Goal: Task Accomplishment & Management: Manage account settings

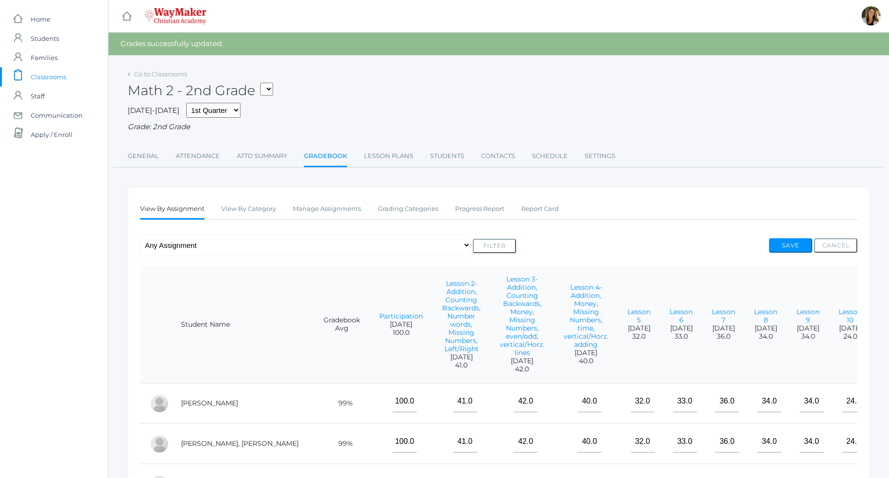
click at [59, 76] on span "Classrooms" at bounding box center [49, 76] width 36 height 19
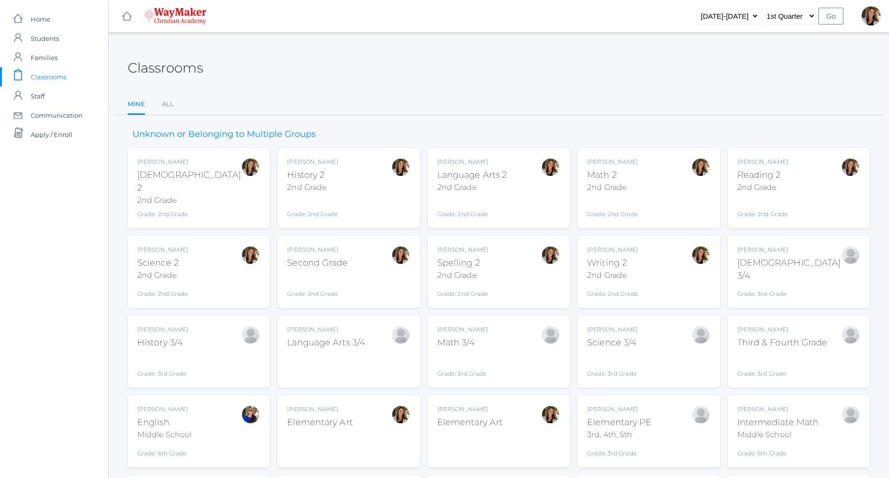
click at [460, 205] on div "Grade: 2nd Grade" at bounding box center [472, 208] width 70 height 22
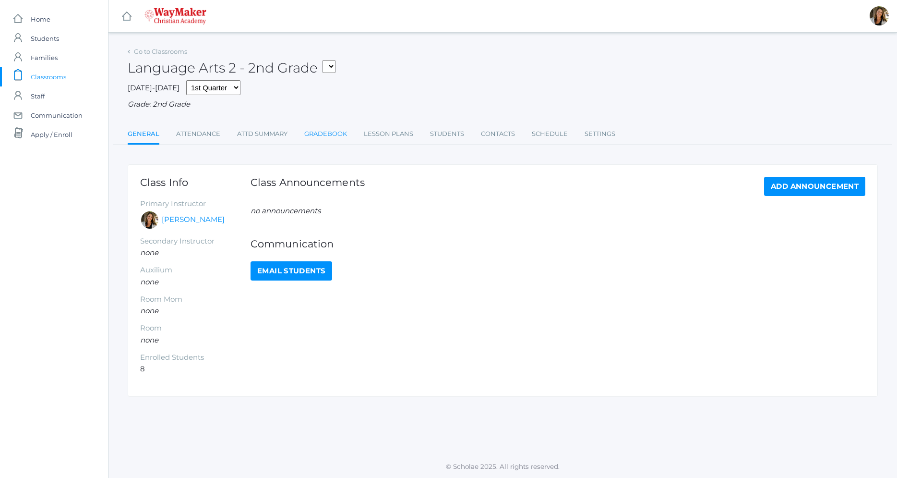
click at [345, 134] on link "Gradebook" at bounding box center [325, 133] width 43 height 19
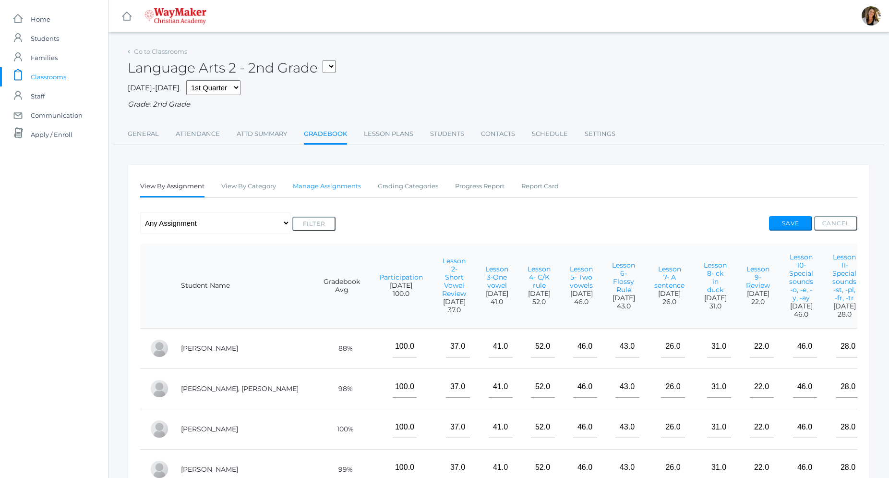
click at [356, 187] on link "Manage Assignments" at bounding box center [327, 186] width 68 height 19
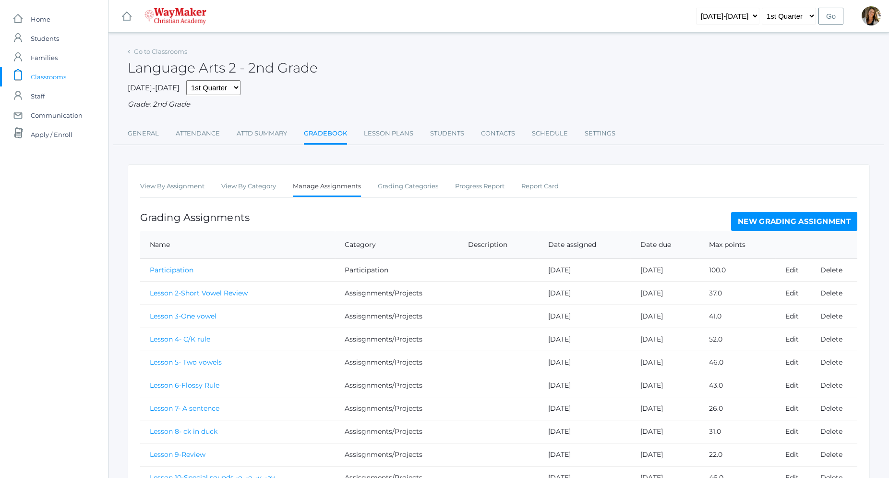
click at [825, 224] on link "New Grading Assignment" at bounding box center [794, 221] width 126 height 19
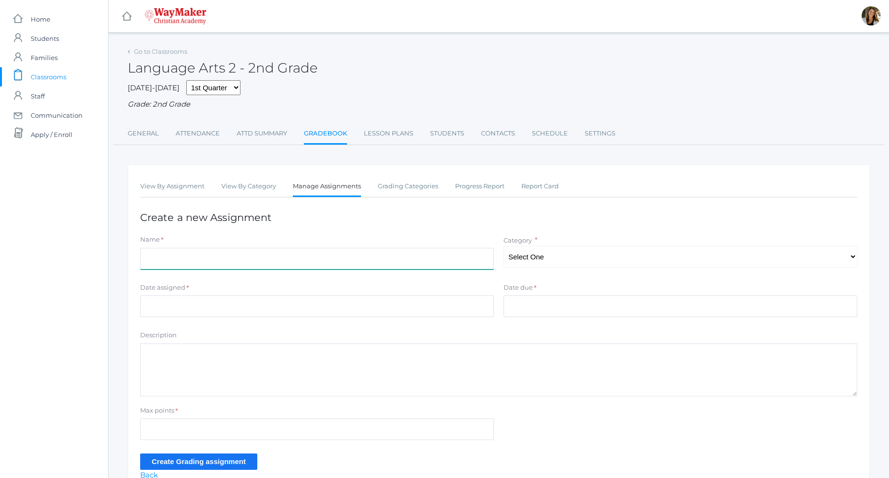
click at [317, 259] on input "Name" at bounding box center [317, 259] width 354 height 22
type input "Lesson 25"
select select "1184"
click option "Assisgnments/Projects" at bounding box center [0, 0] width 0 height 0
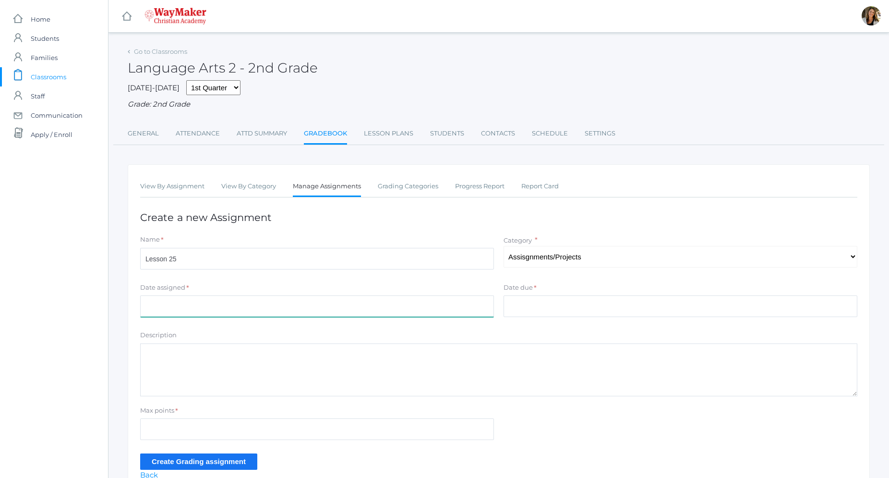
click at [311, 308] on input "Date assigned" at bounding box center [317, 306] width 354 height 22
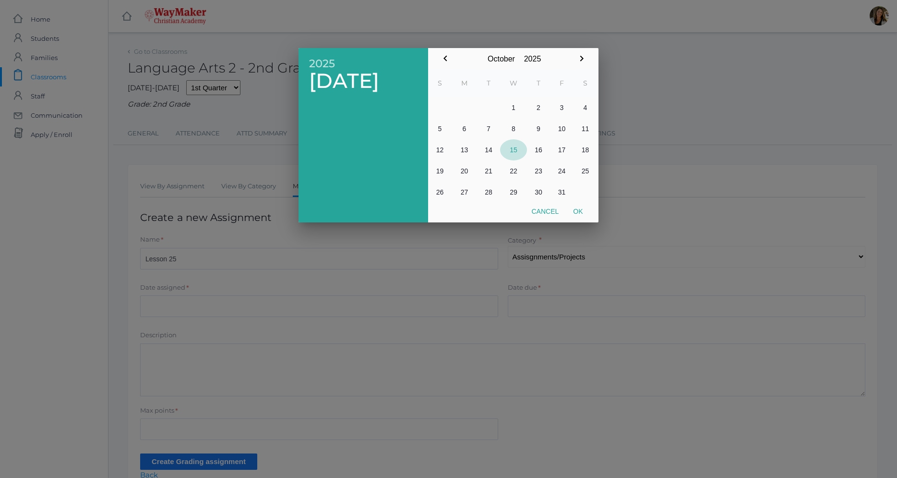
click at [511, 148] on button "15" at bounding box center [513, 149] width 27 height 21
click at [576, 208] on button "Ok" at bounding box center [578, 211] width 24 height 17
type input "[DATE]"
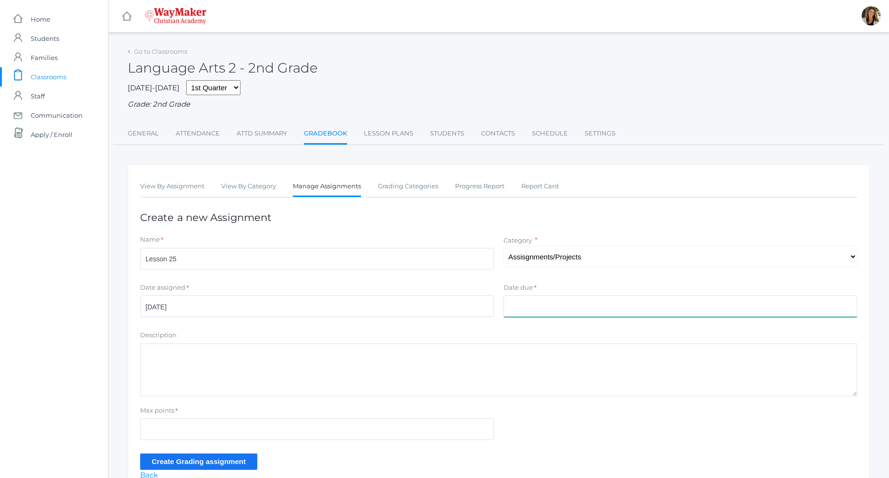
click at [523, 314] on input "Date due" at bounding box center [680, 306] width 354 height 22
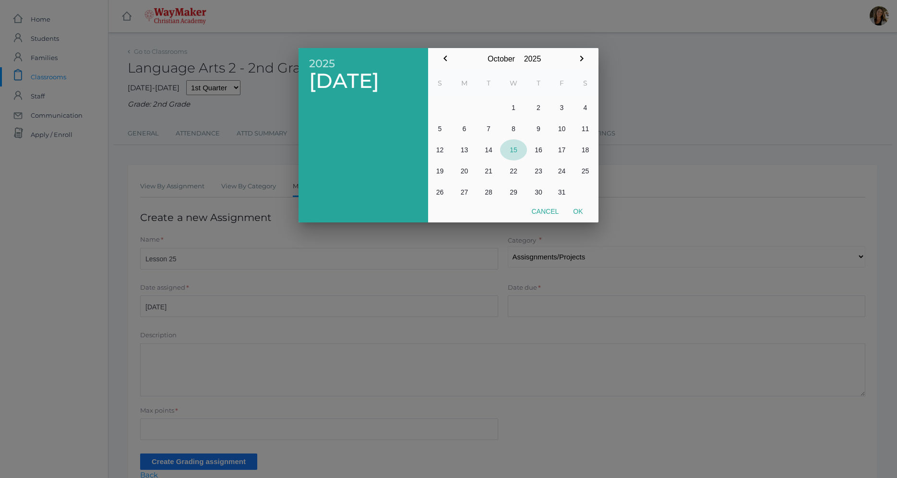
click at [514, 147] on button "15" at bounding box center [513, 149] width 27 height 21
click at [578, 210] on button "Ok" at bounding box center [578, 211] width 24 height 17
type input "[DATE]"
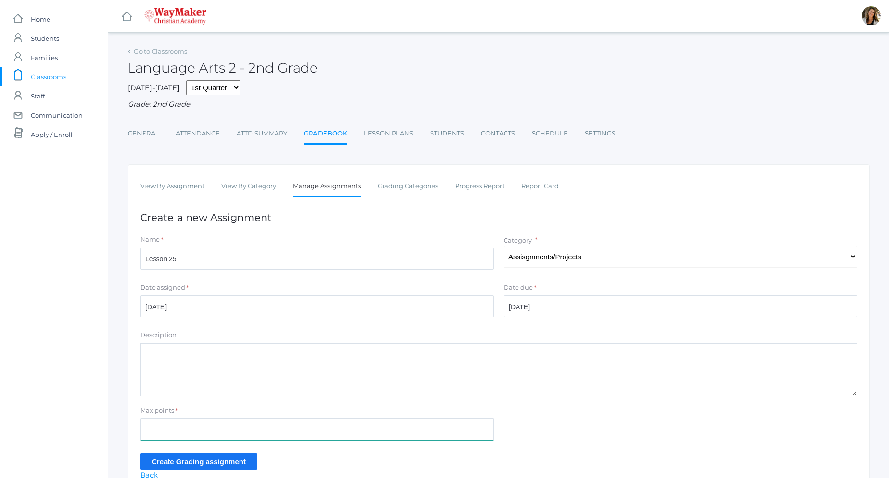
click at [223, 433] on input "Max points" at bounding box center [317, 429] width 354 height 22
type input "38"
click at [209, 466] on input "Create Grading assignment" at bounding box center [198, 461] width 117 height 16
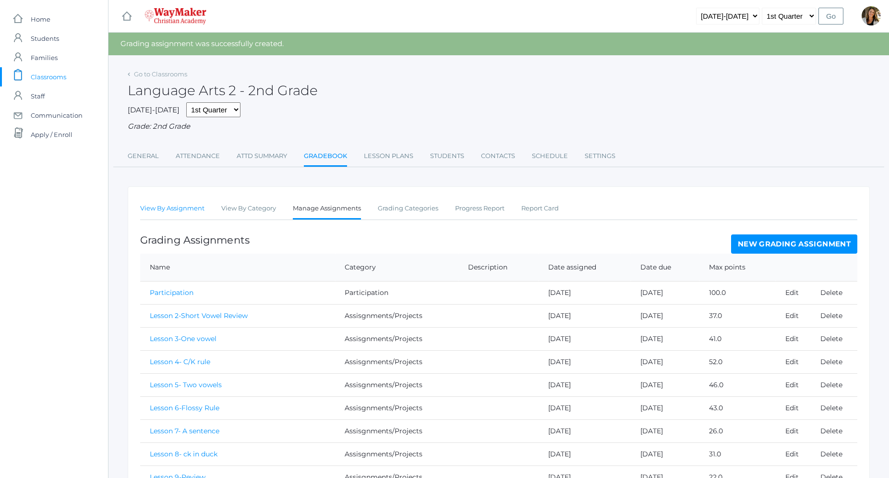
click at [157, 208] on link "View By Assignment" at bounding box center [172, 208] width 64 height 19
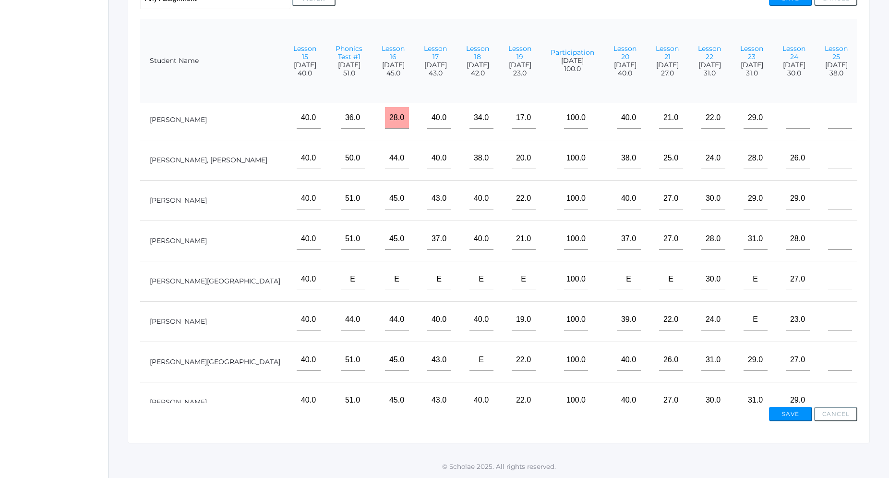
scroll to position [0, 970]
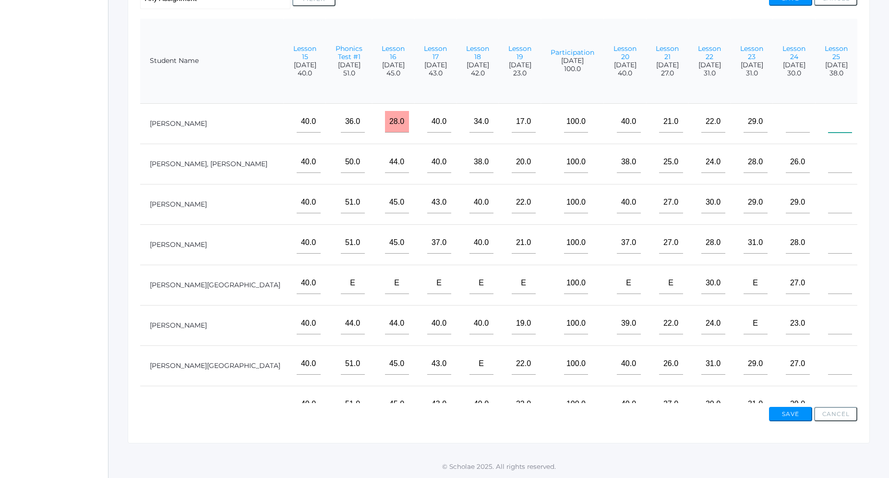
click at [832, 112] on input"] "text" at bounding box center [840, 122] width 24 height 22
click at [828, 191] on input"] "text" at bounding box center [840, 202] width 24 height 22
type input"] "37"
click at [828, 151] on input"] "text" at bounding box center [840, 162] width 24 height 22
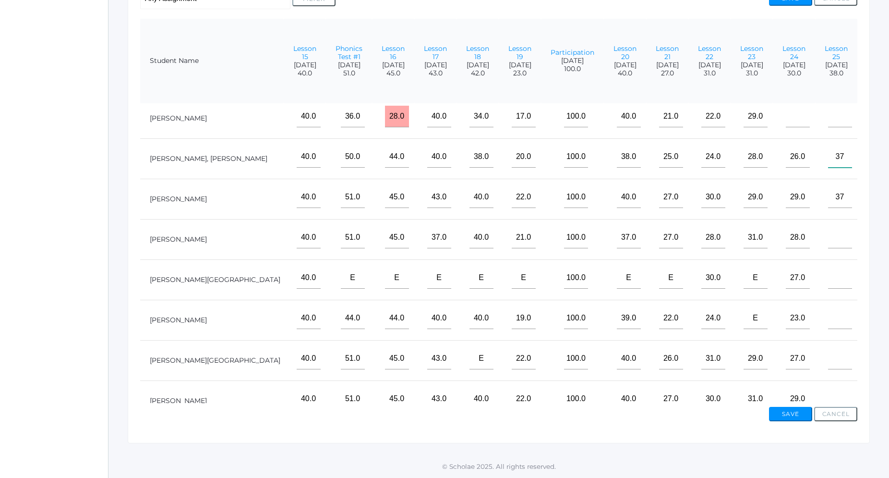
scroll to position [15, 970]
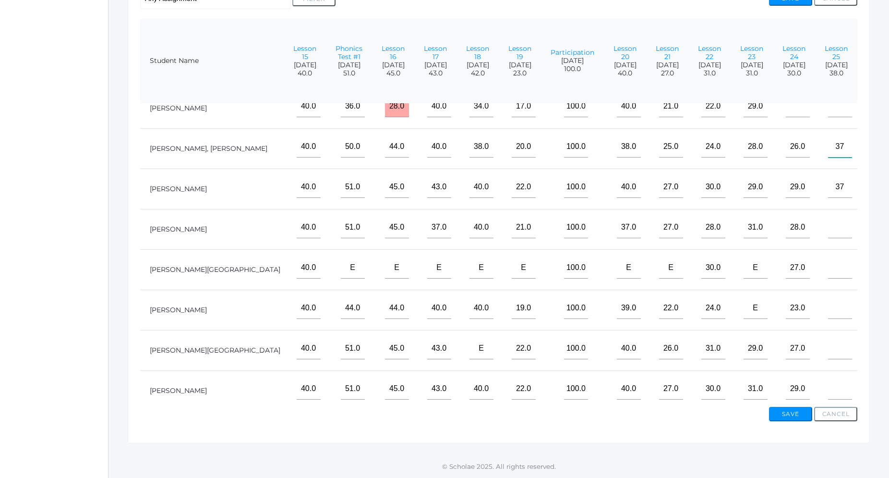
type input"] "37"
click at [832, 378] on input"] "text" at bounding box center [840, 389] width 24 height 22
type input"] "38"
click at [797, 416] on button "Save" at bounding box center [790, 414] width 43 height 14
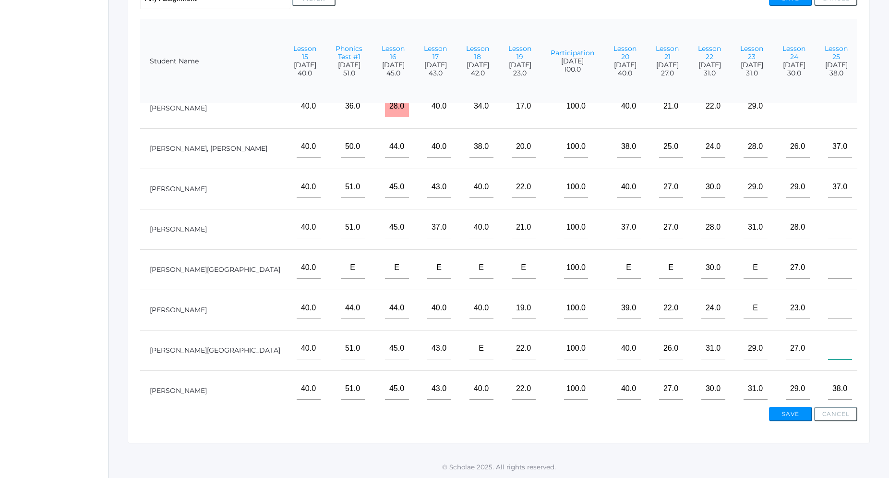
click at [828, 337] on input"] "text" at bounding box center [840, 348] width 24 height 22
type input"] "38"
click at [828, 297] on input"] "text" at bounding box center [840, 308] width 24 height 22
type input"] "e"
click at [828, 257] on input"] "text" at bounding box center [840, 268] width 24 height 22
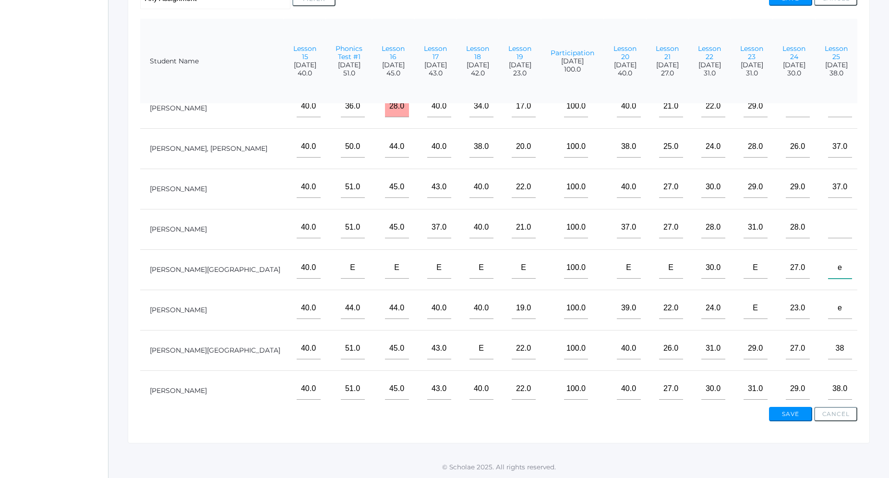
type input"] "e"
click at [793, 408] on button "Save" at bounding box center [790, 414] width 43 height 14
click at [828, 216] on input"] "text" at bounding box center [840, 227] width 24 height 22
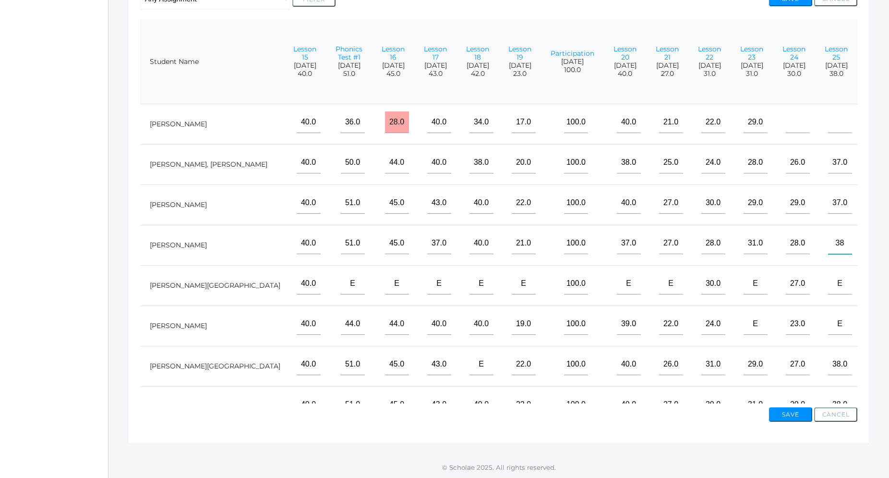
scroll to position [247, 0]
type input"] "38"
click at [791, 410] on button "Save" at bounding box center [790, 414] width 43 height 14
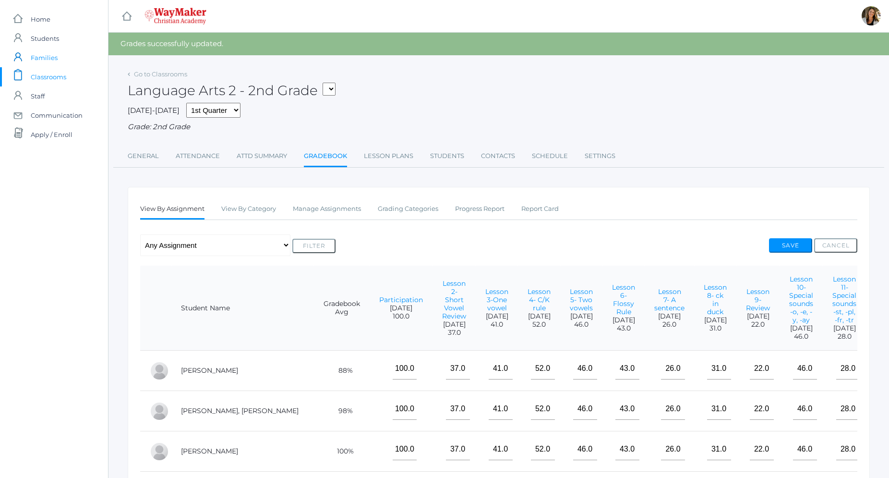
click at [64, 55] on link "icons/user/plain Created with Sketch. Families" at bounding box center [54, 57] width 108 height 19
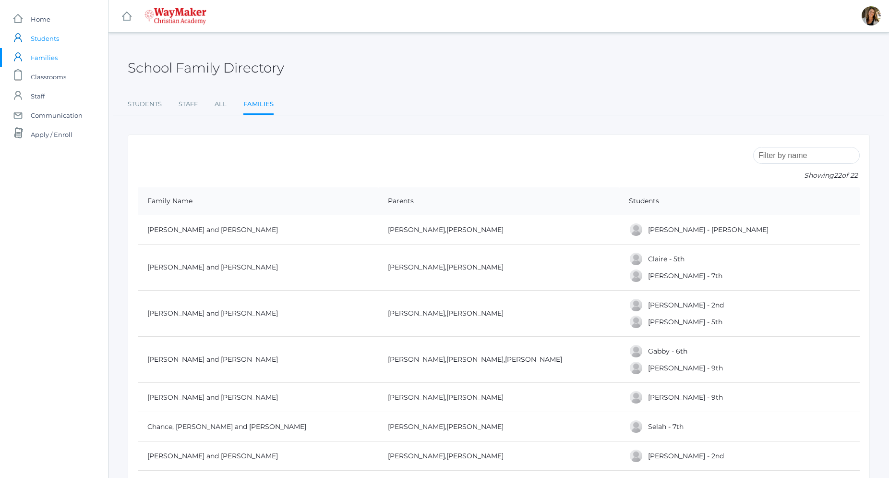
click at [55, 37] on span "Students" at bounding box center [45, 38] width 28 height 19
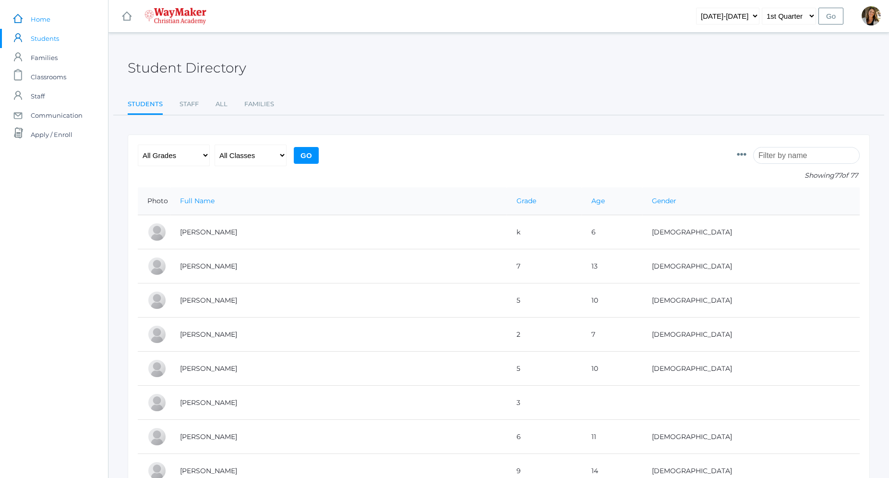
click at [30, 25] on link "icons/ui/navigation/home Created with Sketch. Home" at bounding box center [54, 19] width 108 height 19
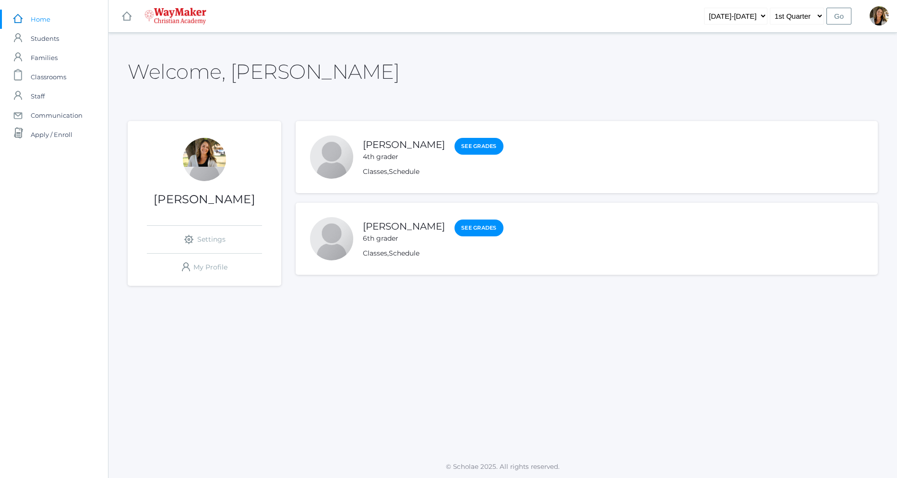
click at [42, 19] on span "Home" at bounding box center [41, 19] width 20 height 19
click at [469, 230] on link "See Grades" at bounding box center [478, 227] width 49 height 17
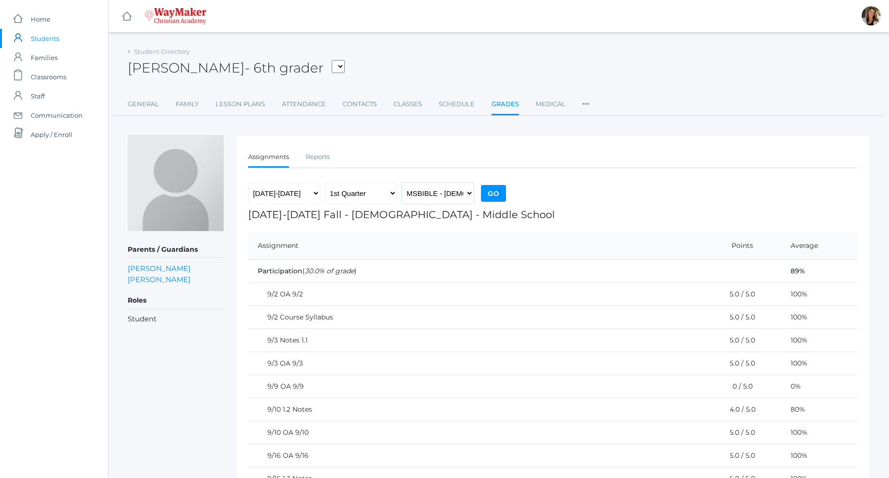
click at [402, 182] on select "MSBIBLE - Bible Middle School THEATER - Drama Middle School SPACE - Earth & Spa…" at bounding box center [438, 193] width 72 height 22
select select "2522"
click option "INTERMATH - Intermediate Math Middle School" at bounding box center [0, 0] width 0 height 0
click at [492, 189] on input "Go" at bounding box center [493, 193] width 25 height 17
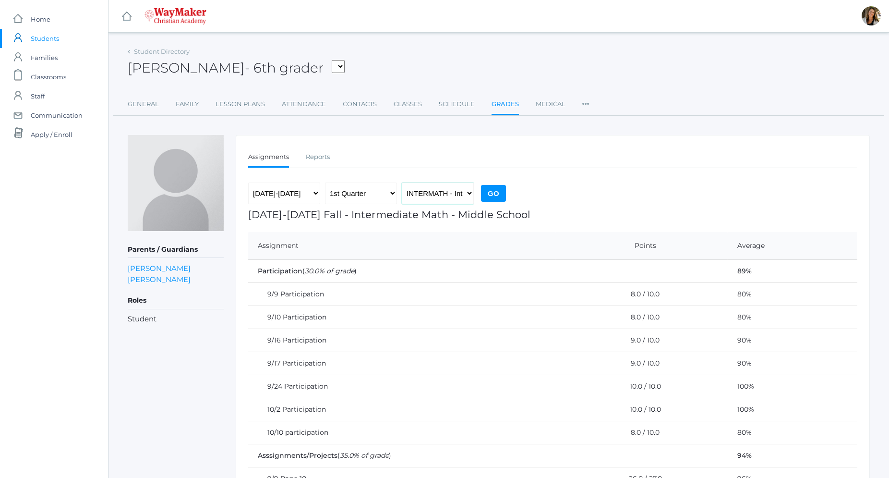
click at [402, 182] on select "MSBIBLE - [DEMOGRAPHIC_DATA] Middle School THEATER - Drama Middle School SPACE …" at bounding box center [438, 193] width 72 height 22
click at [48, 20] on span "Home" at bounding box center [41, 19] width 20 height 19
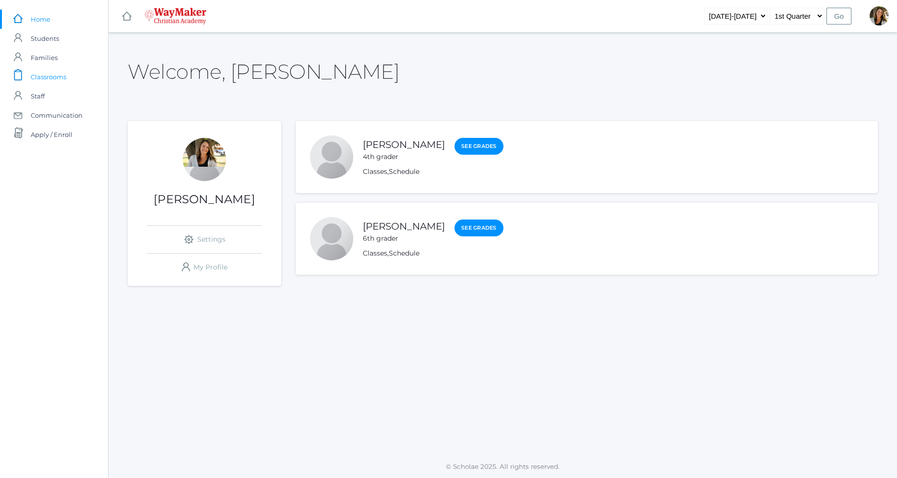
click at [59, 78] on span "Classrooms" at bounding box center [49, 76] width 36 height 19
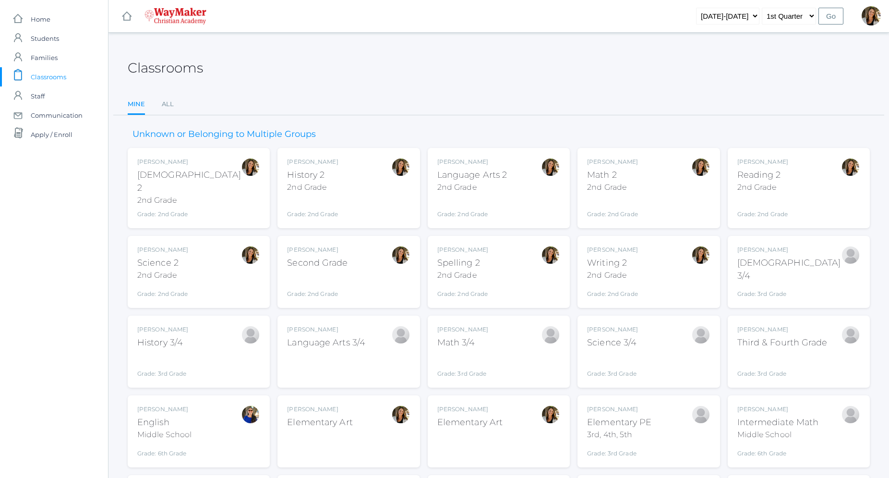
click at [333, 274] on div "Grade: 2nd Grade" at bounding box center [317, 285] width 60 height 25
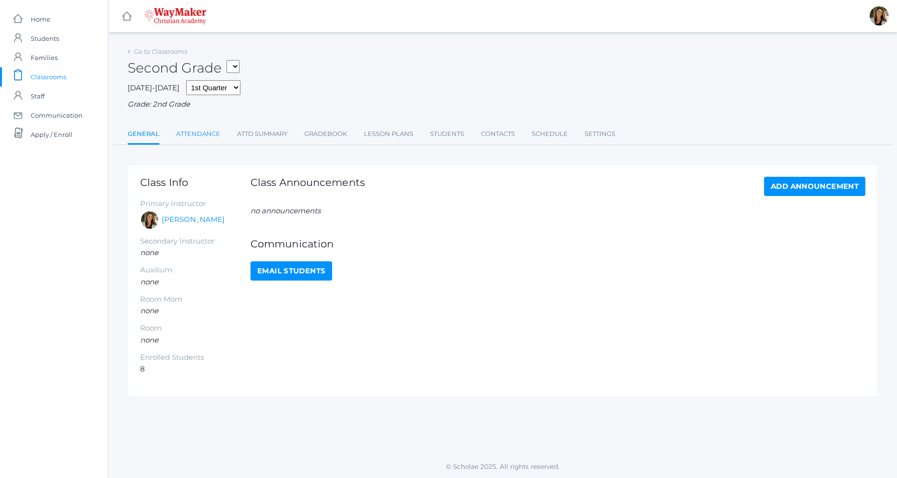
click at [212, 137] on link "Attendance" at bounding box center [198, 133] width 44 height 19
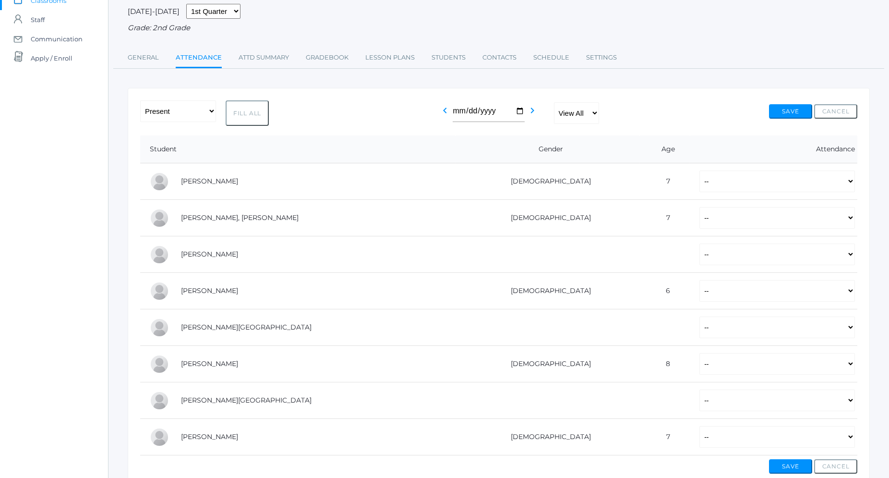
scroll to position [98, 0]
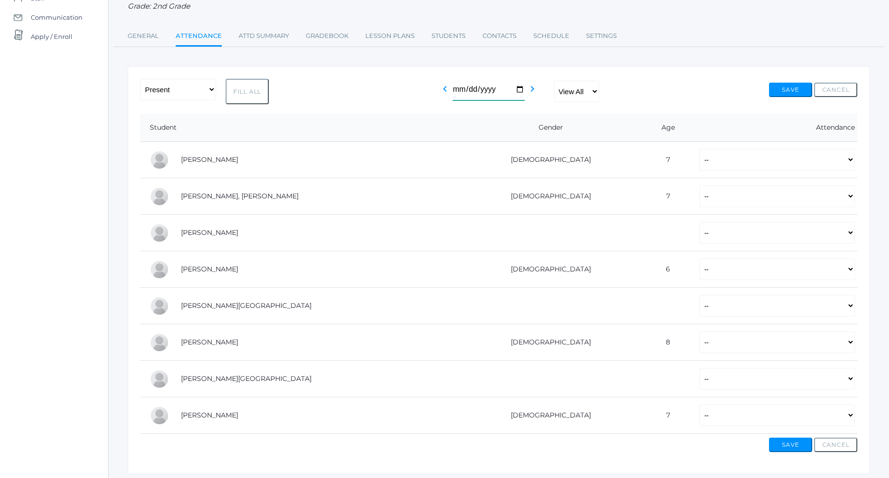
click at [521, 89] on input "[DATE]" at bounding box center [489, 90] width 72 height 22
type input "[DATE]"
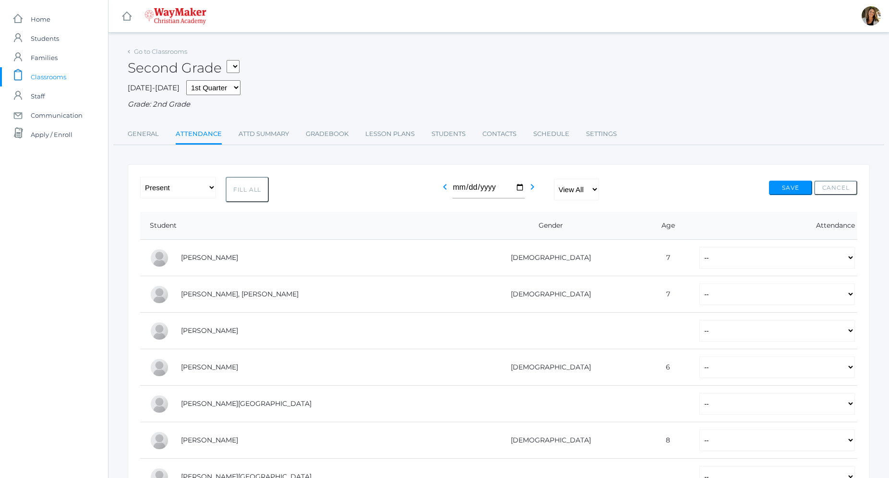
click at [247, 192] on button "Fill All" at bounding box center [247, 189] width 43 height 25
select select "P"
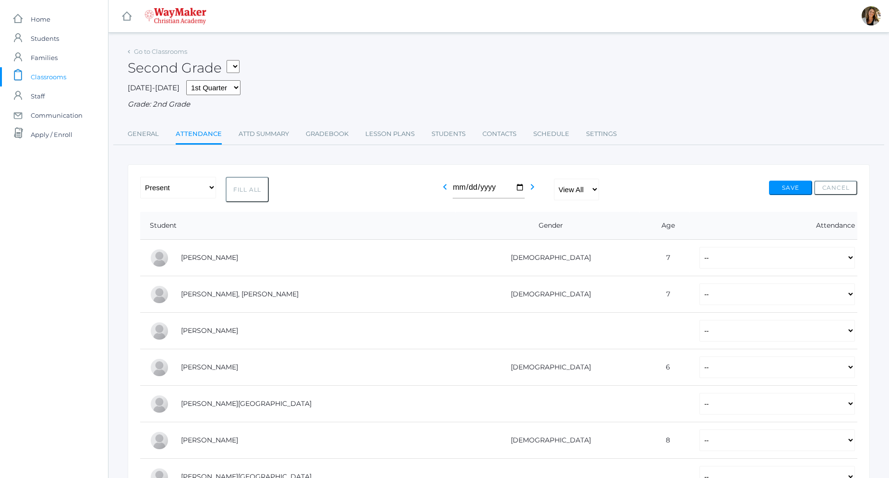
select select "P"
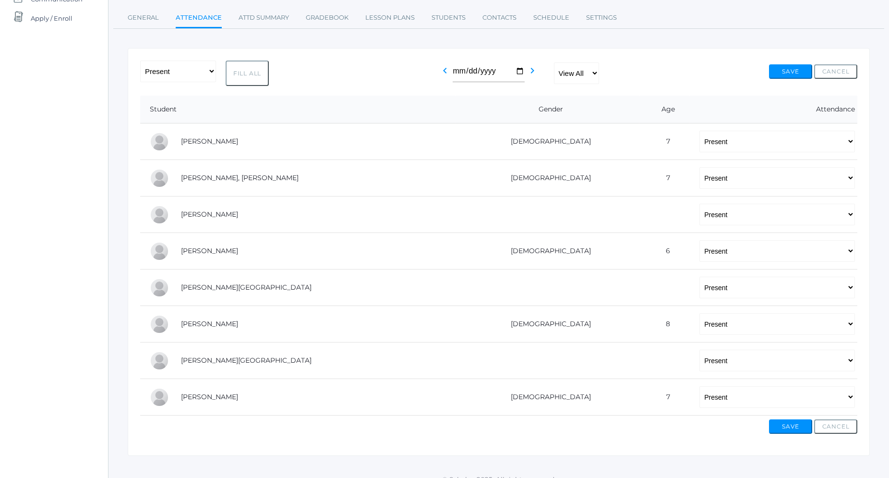
scroll to position [129, 0]
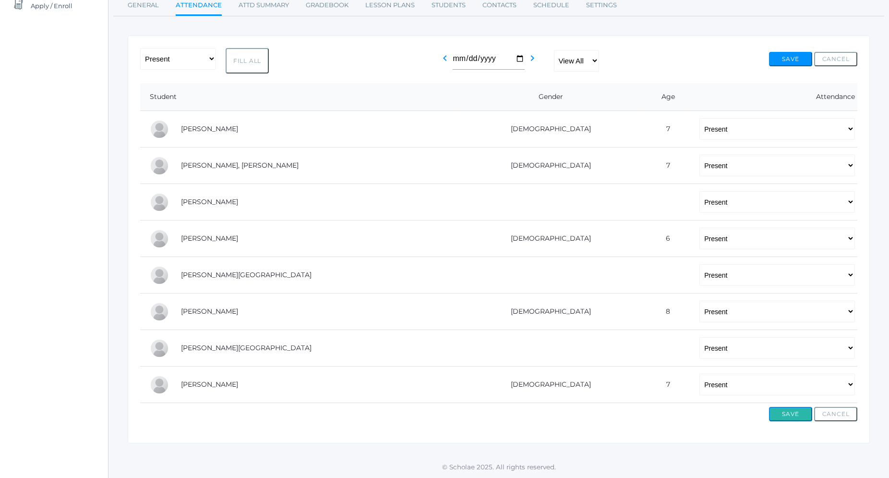
click at [796, 414] on button "Save" at bounding box center [790, 414] width 43 height 14
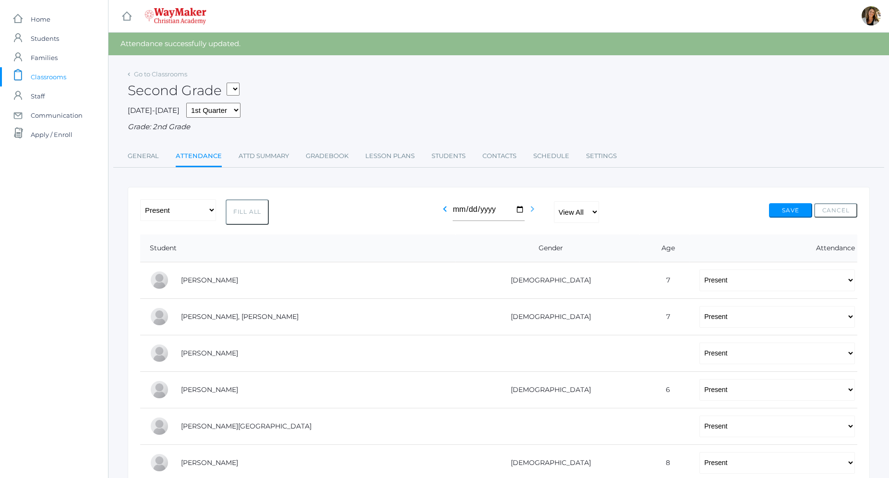
click at [534, 207] on icon "chevron_right" at bounding box center [532, 209] width 12 height 12
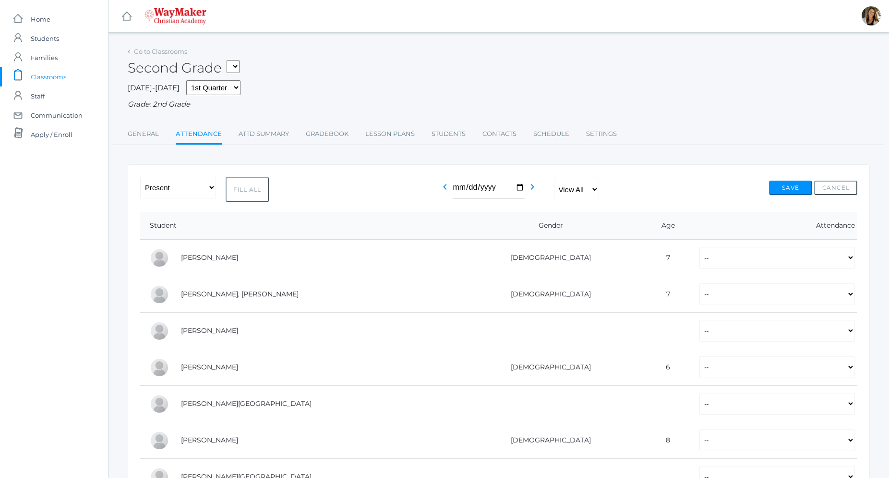
click at [236, 190] on button "Fill All" at bounding box center [247, 189] width 43 height 25
select select "P"
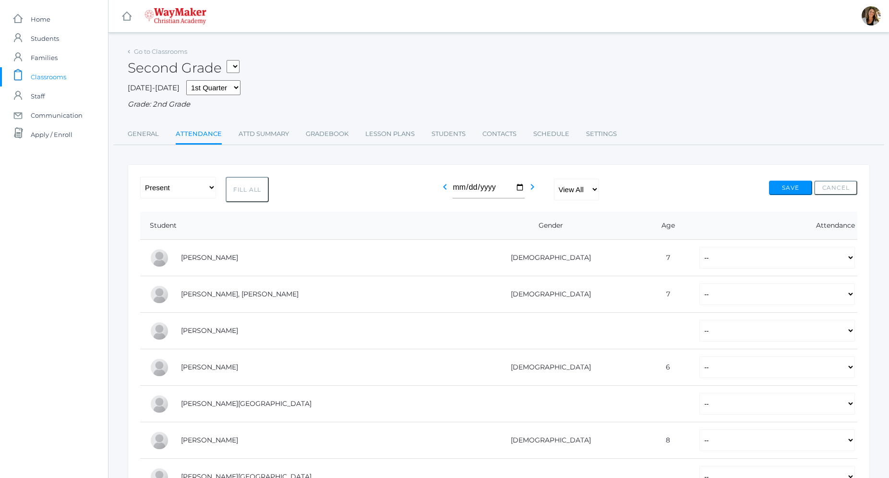
select select "P"
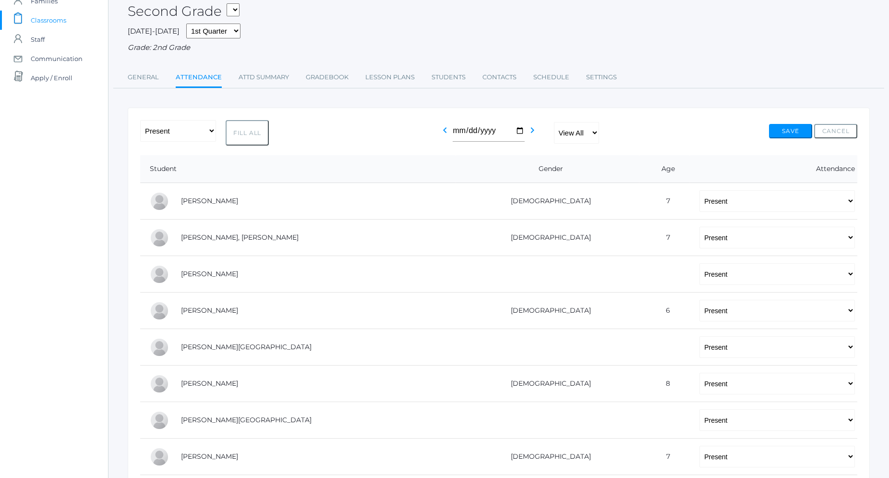
scroll to position [129, 0]
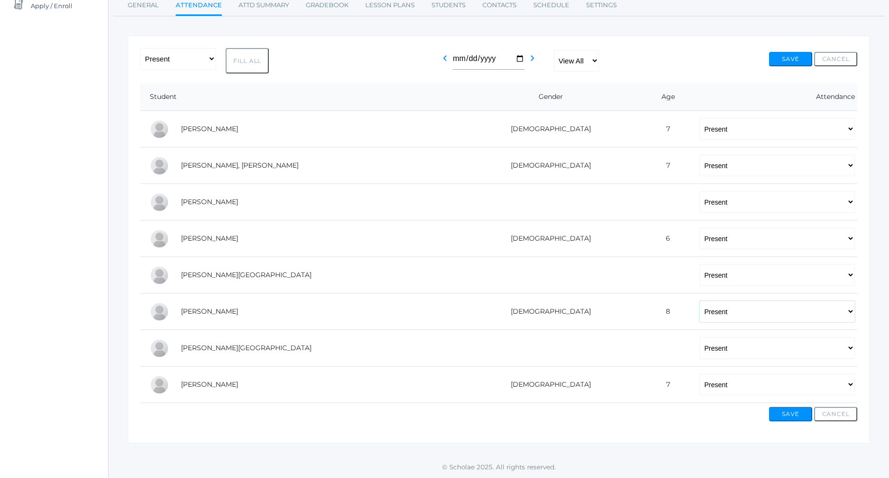
click at [699, 300] on select "-- Present Tardy Excused Tardy Unexcused Absent Excused Absent Unexcused" at bounding box center [776, 311] width 155 height 22
select select "AE"
click option "Absent Excused" at bounding box center [0, 0] width 0 height 0
click at [699, 264] on select "-- Present Tardy Excused Tardy Unexcused Absent Excused Absent Unexcused" at bounding box center [776, 275] width 155 height 22
select select "AE"
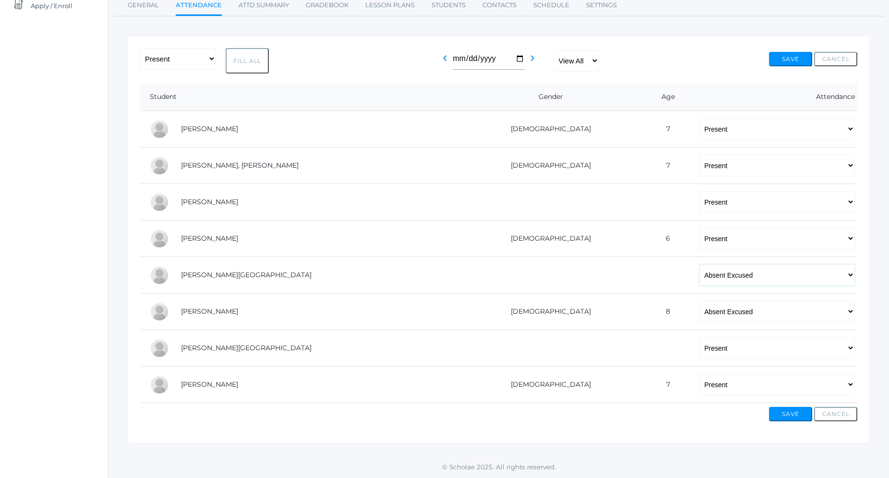
click option "Absent Excused" at bounding box center [0, 0] width 0 height 0
click at [791, 412] on button "Save" at bounding box center [790, 414] width 43 height 14
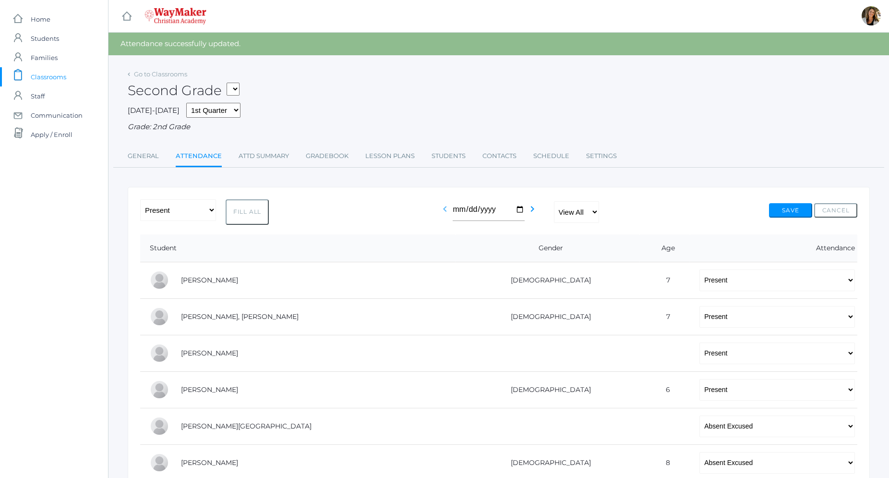
click at [448, 209] on icon "chevron_left" at bounding box center [445, 209] width 12 height 12
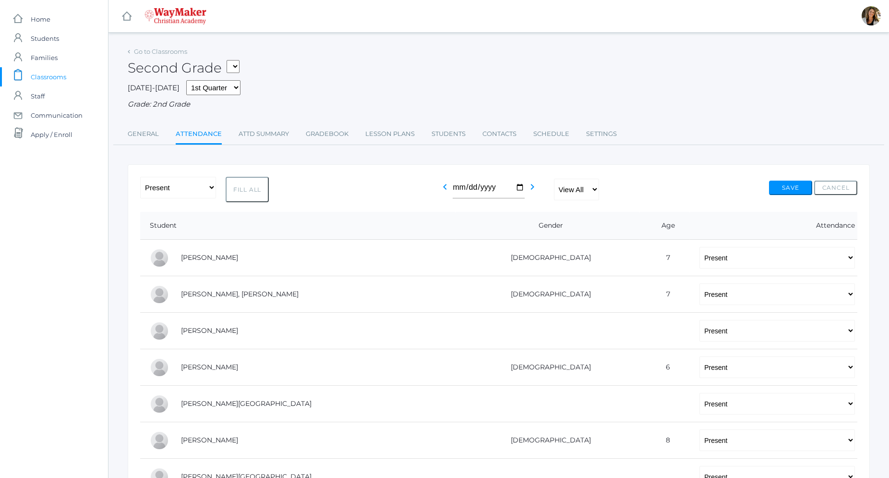
click at [448, 209] on form "-- Present Tardy Excused Tardy Unexcused Absent Excused Absent Unexcused Fill A…" at bounding box center [498, 363] width 717 height 373
click at [448, 189] on icon "chevron_left" at bounding box center [445, 187] width 12 height 12
click at [519, 188] on input "[DATE]" at bounding box center [489, 188] width 72 height 22
type input "[DATE]"
click at [247, 195] on button "Fill All" at bounding box center [247, 189] width 43 height 25
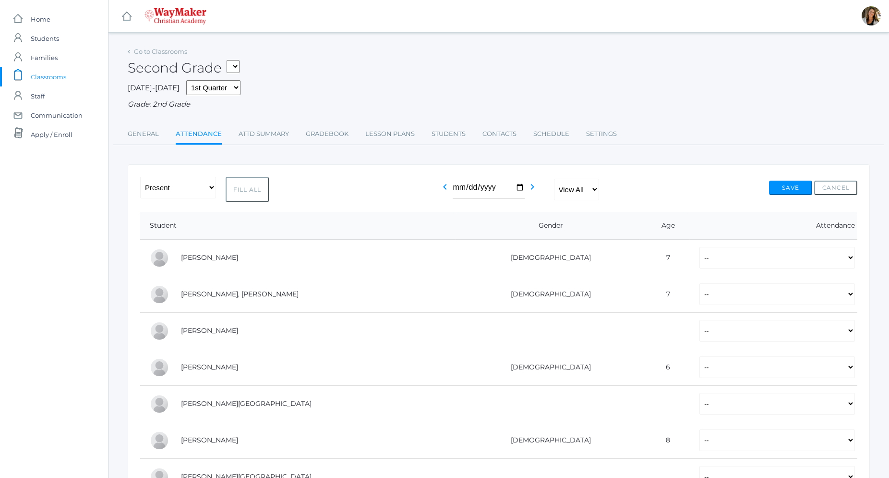
select select "P"
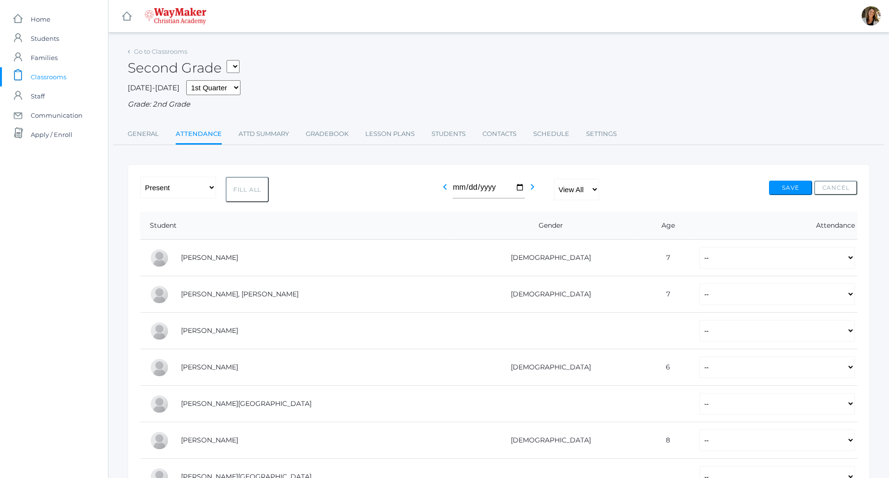
select select "P"
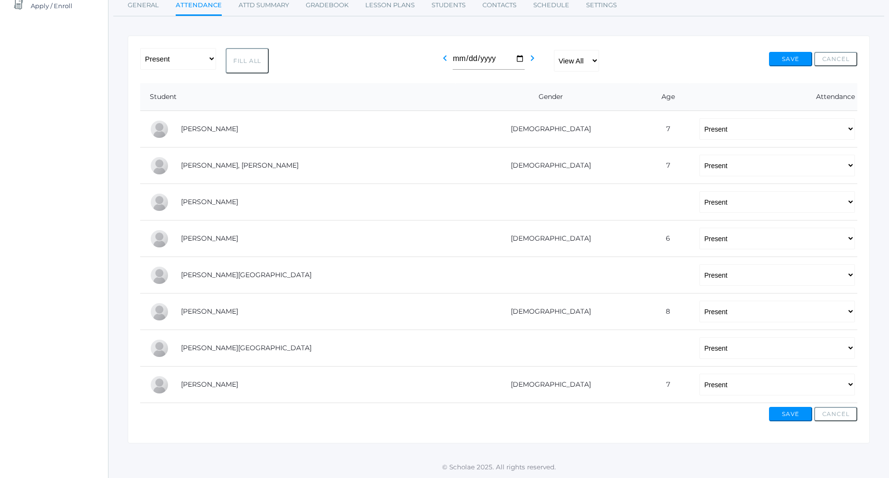
scroll to position [129, 0]
click at [783, 417] on button "Save" at bounding box center [790, 414] width 43 height 14
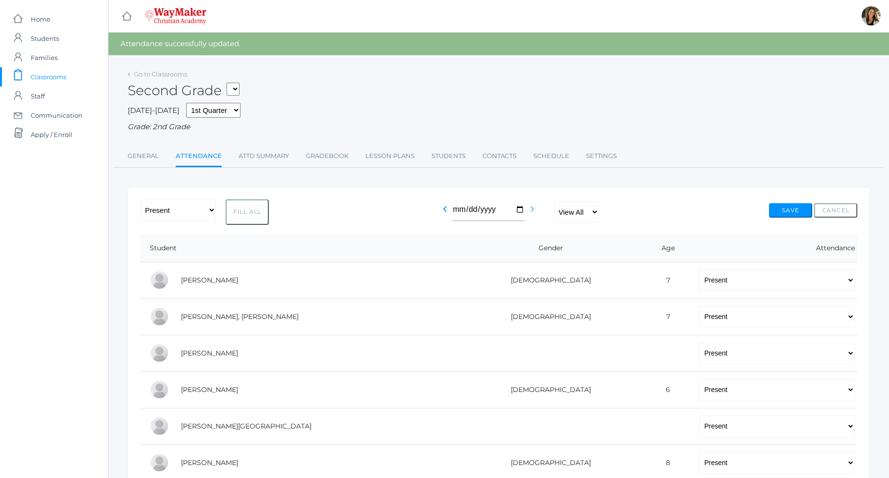
click at [530, 210] on icon "chevron_right" at bounding box center [532, 209] width 12 height 12
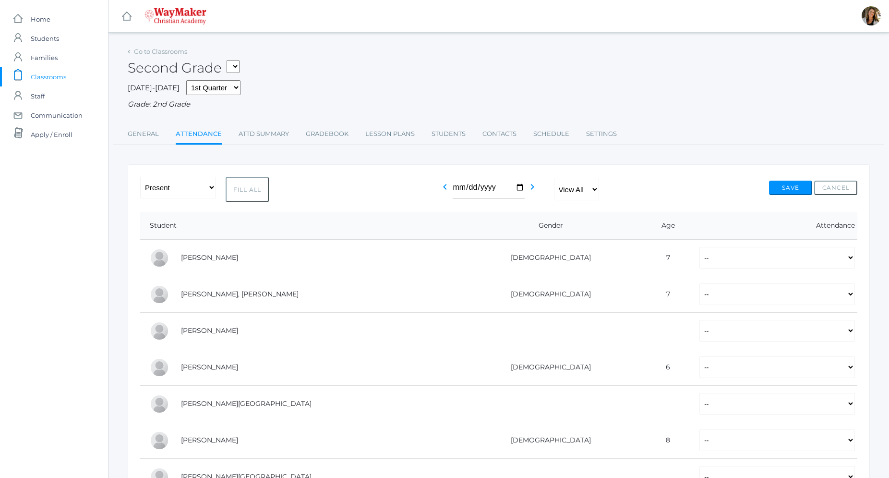
click at [251, 195] on button "Fill All" at bounding box center [247, 189] width 43 height 25
select select "P"
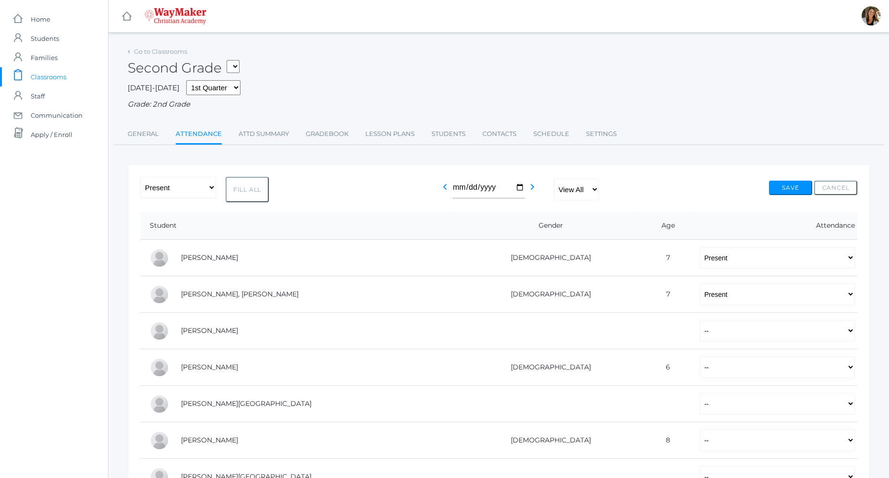
select select "P"
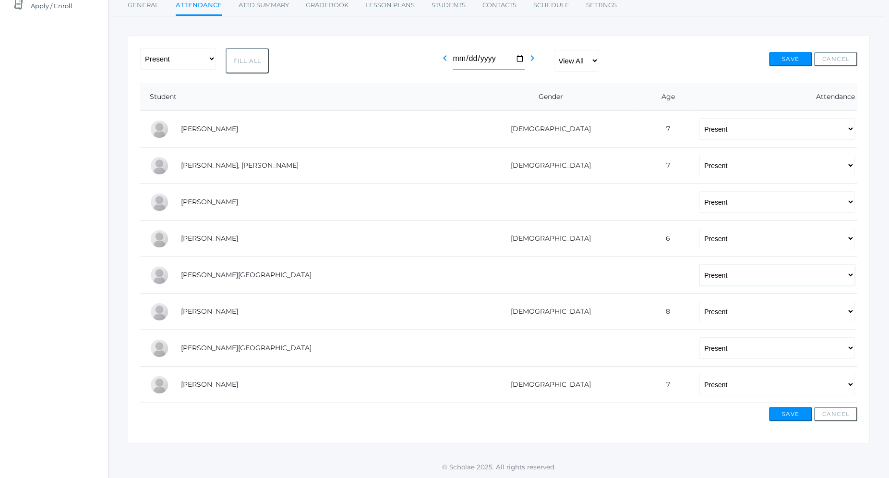
click at [699, 264] on select "-- Present Tardy Excused Tardy Unexcused Absent Excused Absent Unexcused" at bounding box center [776, 275] width 155 height 22
select select "AE"
click option "Absent Excused" at bounding box center [0, 0] width 0 height 0
click at [795, 417] on button "Save" at bounding box center [790, 414] width 43 height 14
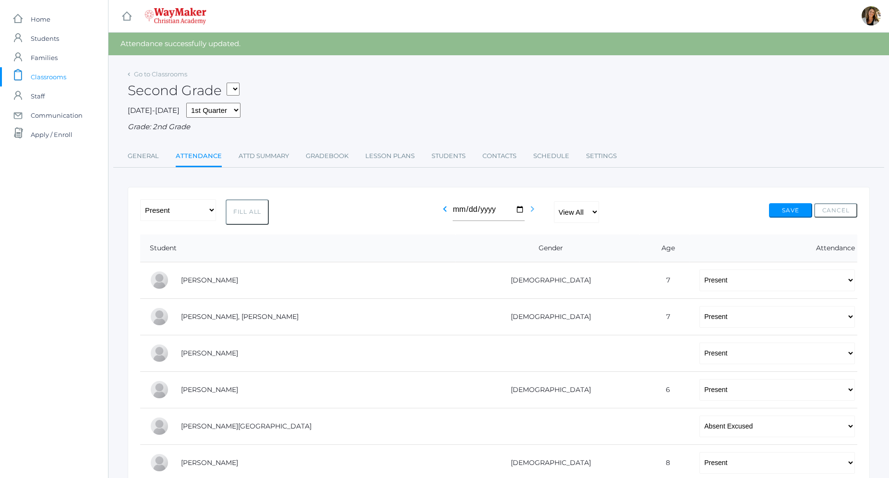
click at [535, 214] on icon "chevron_right" at bounding box center [532, 209] width 12 height 12
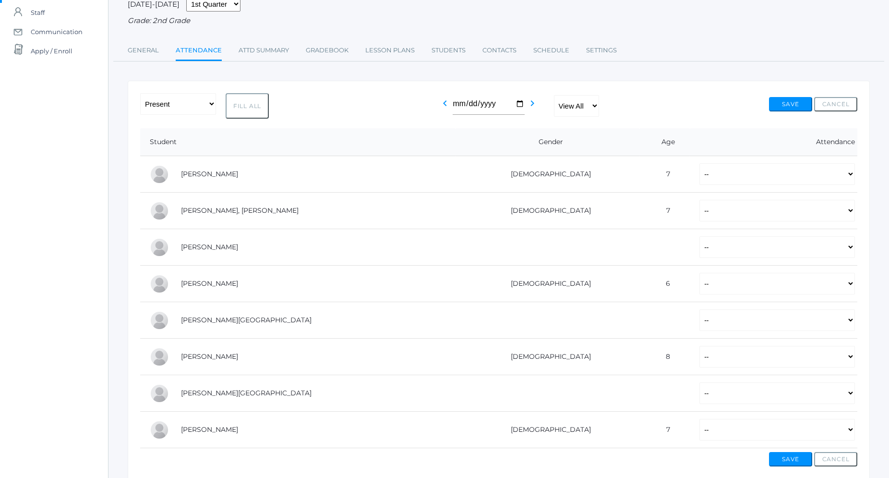
scroll to position [129, 0]
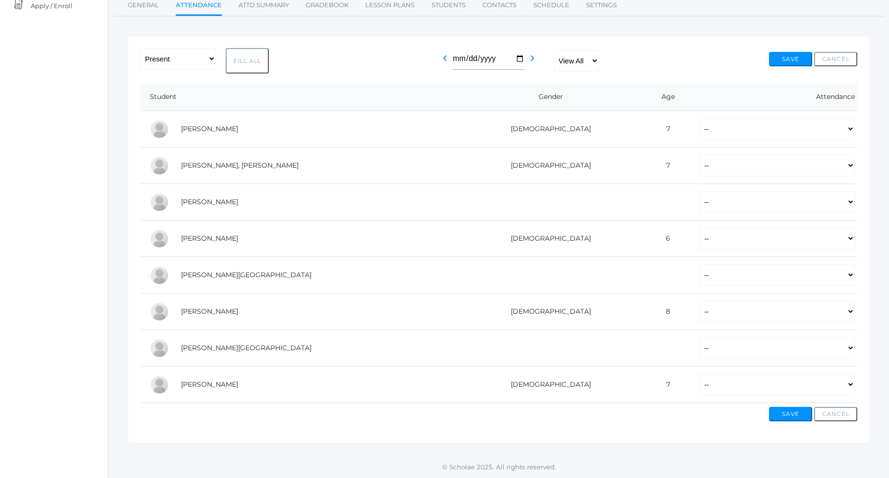
click at [251, 65] on button "Fill All" at bounding box center [247, 60] width 43 height 25
select select "P"
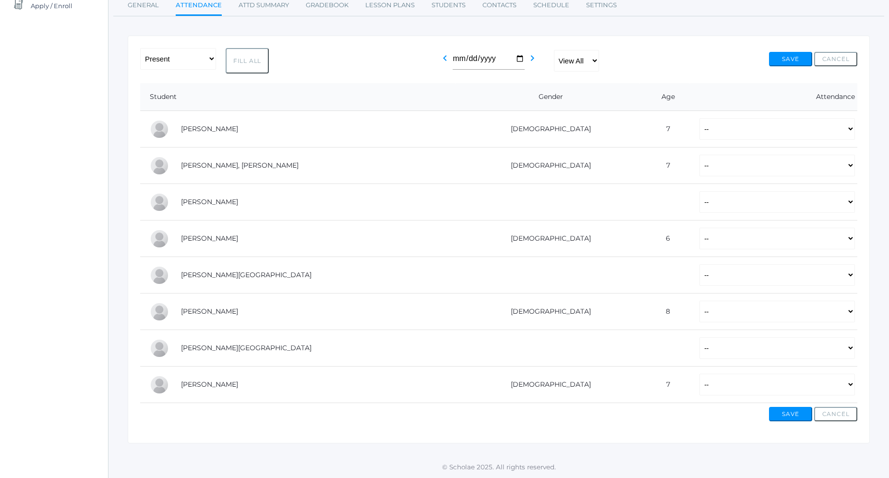
select select "P"
click at [519, 60] on input "[DATE]" at bounding box center [489, 59] width 72 height 22
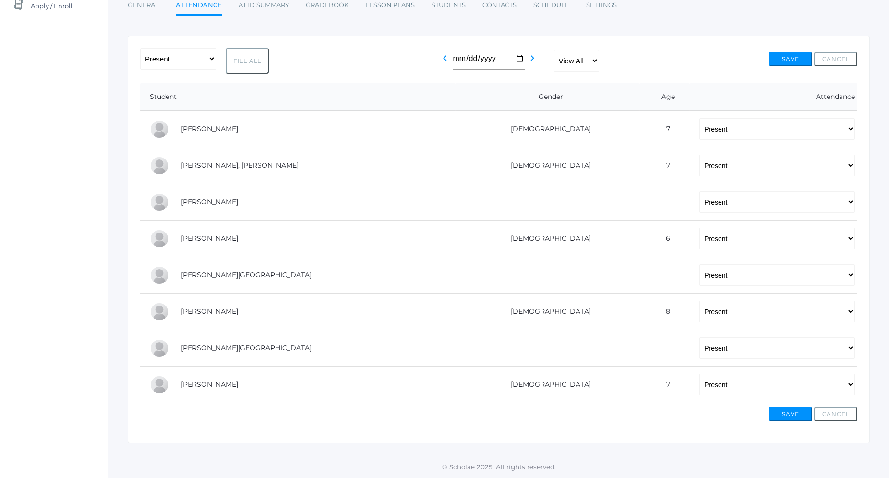
click at [659, 70] on div "-- Present Tardy Excused Tardy Unexcused Absent Excused Absent Unexcused Fill A…" at bounding box center [498, 60] width 717 height 25
click at [795, 413] on button "Save" at bounding box center [790, 414] width 43 height 14
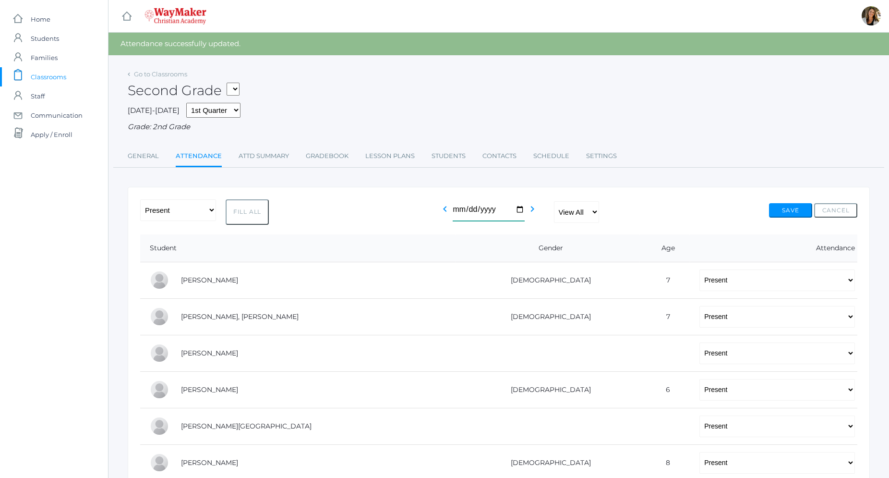
click at [520, 211] on input "2025-10-09" at bounding box center [489, 210] width 72 height 22
type input "[DATE]"
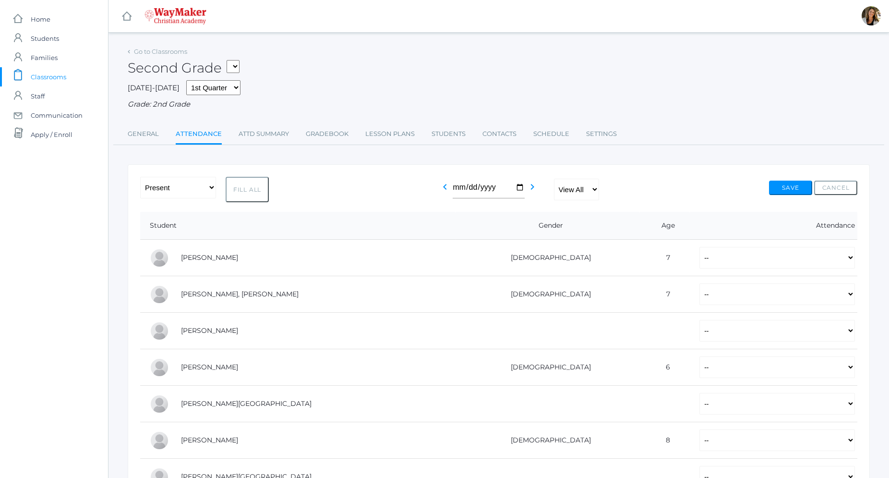
click at [243, 191] on button "Fill All" at bounding box center [247, 189] width 43 height 25
select select "P"
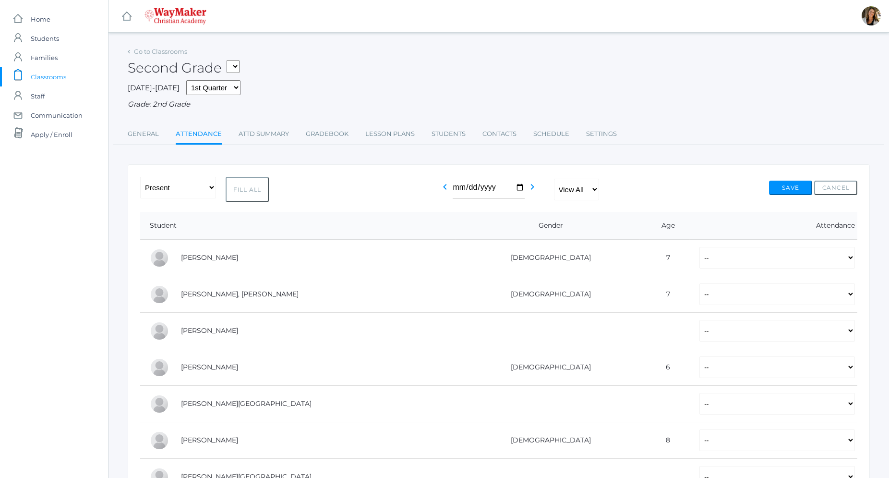
select select "P"
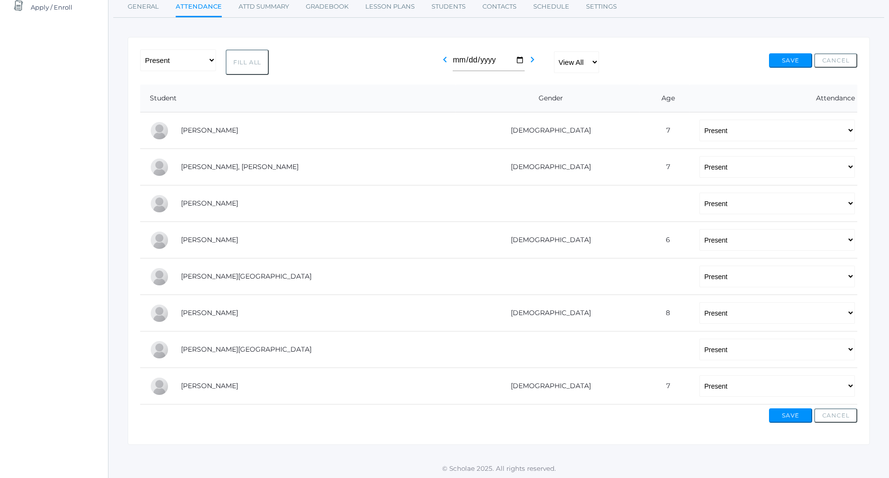
scroll to position [129, 0]
click at [699, 264] on select "-- Present Tardy Excused Tardy Unexcused Absent Excused Absent Unexcused" at bounding box center [776, 275] width 155 height 22
select select "TU"
click option "Tardy Unexcused" at bounding box center [0, 0] width 0 height 0
click at [794, 57] on button "Save" at bounding box center [790, 59] width 43 height 14
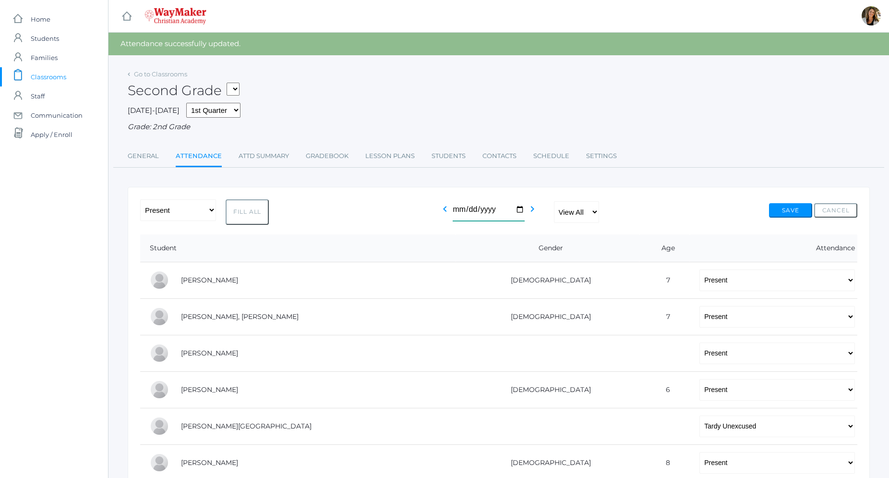
click at [522, 214] on input "[DATE]" at bounding box center [489, 210] width 72 height 22
type input "[DATE]"
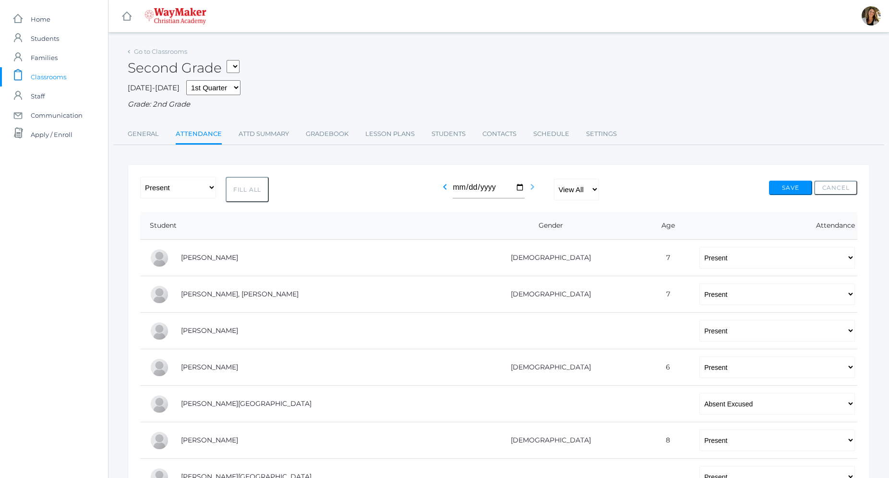
click at [536, 187] on icon "chevron_right" at bounding box center [532, 187] width 12 height 12
click at [520, 191] on input "2025-10-02" at bounding box center [489, 188] width 72 height 22
click at [449, 190] on icon "chevron_left" at bounding box center [445, 187] width 12 height 12
click at [529, 187] on icon "chevron_right" at bounding box center [532, 187] width 12 height 12
click at [521, 187] on input "2025-10-03" at bounding box center [489, 188] width 72 height 22
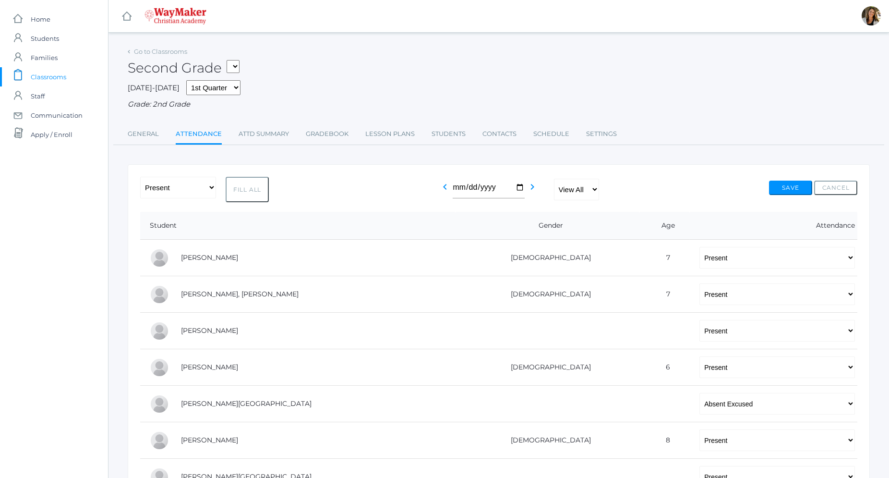
click at [654, 183] on div "-- Present Tardy Excused Tardy Unexcused Absent Excused Absent Unexcused Fill A…" at bounding box center [498, 189] width 717 height 25
click at [284, 137] on link "Attd Summary" at bounding box center [264, 133] width 50 height 19
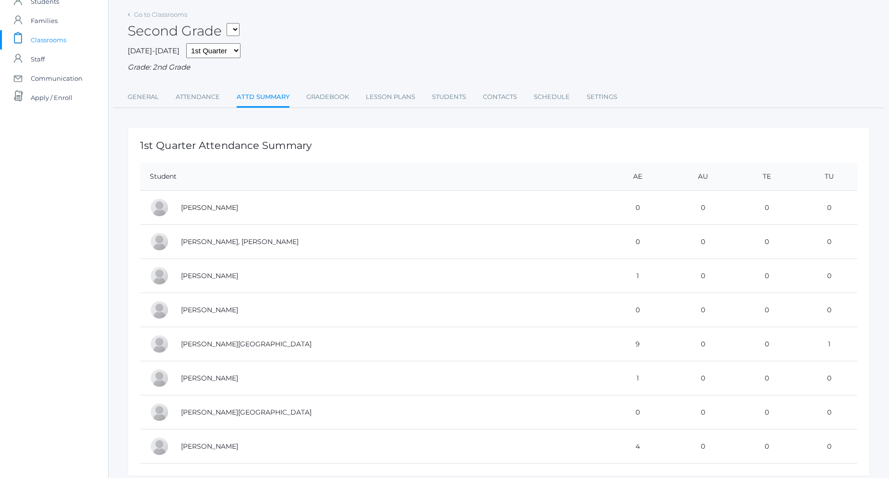
scroll to position [70, 0]
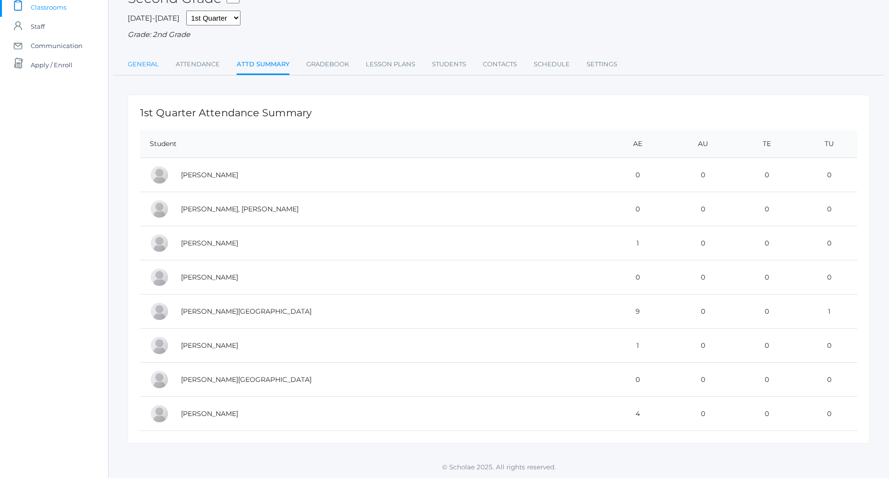
click at [156, 64] on link "General" at bounding box center [143, 64] width 31 height 19
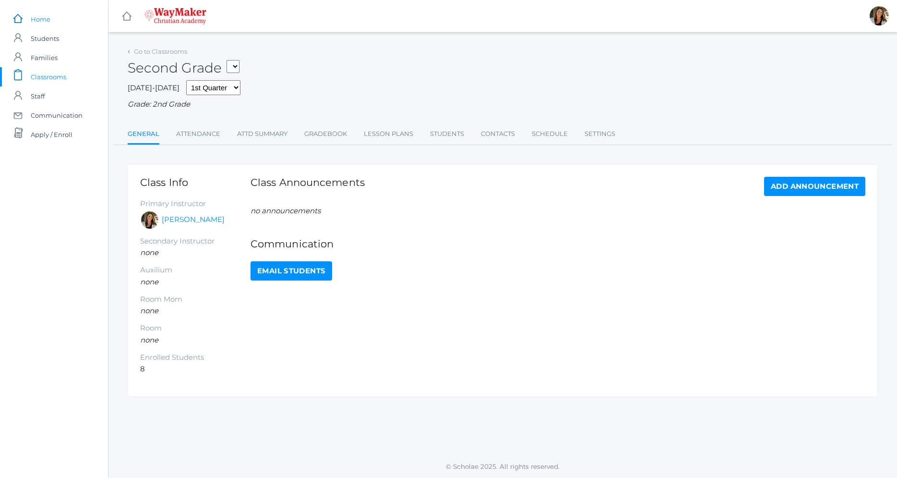
click at [68, 16] on link "icons/ui/navigation/home Created with Sketch. Home" at bounding box center [54, 19] width 108 height 19
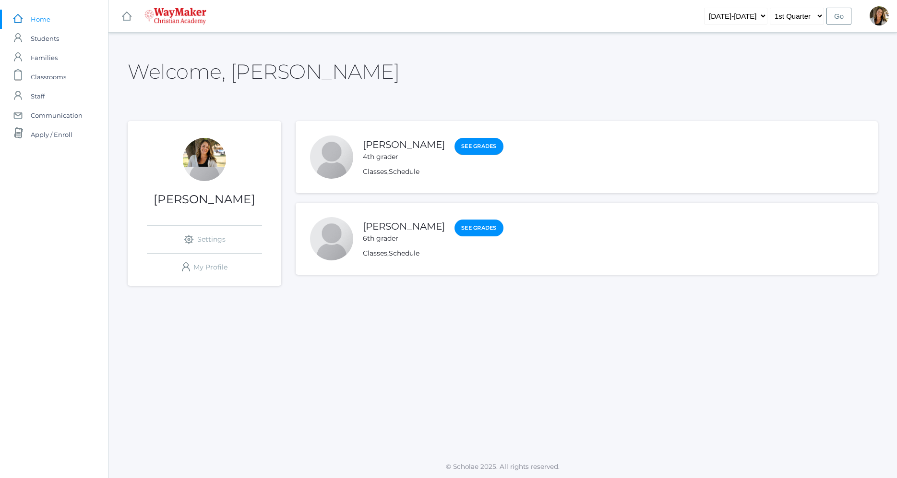
click at [469, 143] on link "See Grades" at bounding box center [478, 146] width 49 height 17
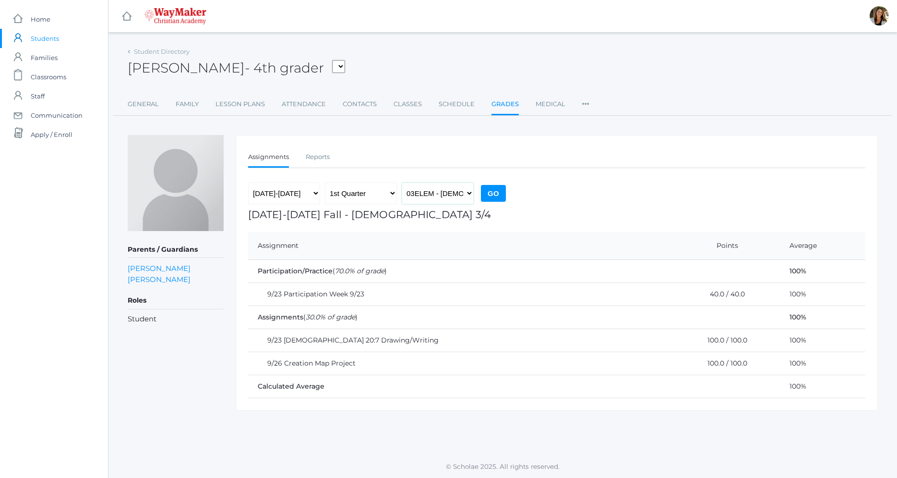
click at [402, 182] on select "03ELEM - [DEMOGRAPHIC_DATA] 3/4 ELEMART - Elementary Art ELEMPE - Elementary PE…" at bounding box center [438, 193] width 72 height 22
select select "2586"
click option "SPAN - Elementary Spanish" at bounding box center [0, 0] width 0 height 0
click at [489, 199] on input "Go" at bounding box center [493, 193] width 25 height 17
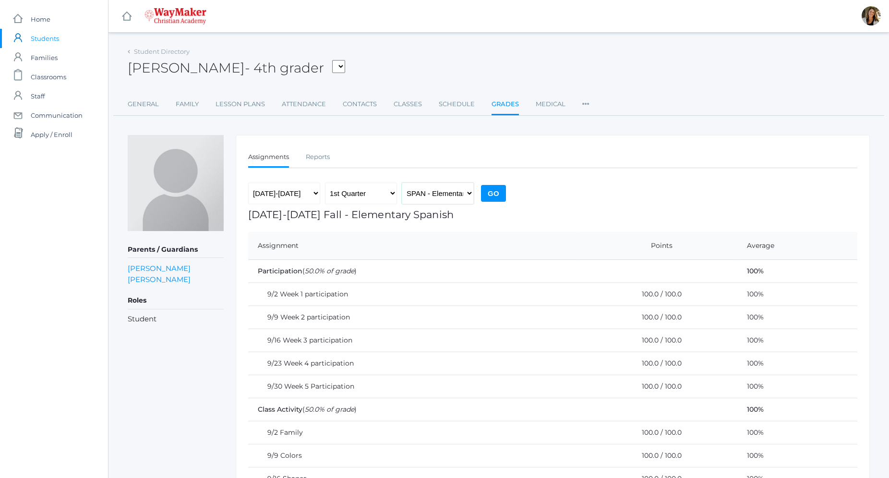
click at [402, 182] on select "03ELEM - Bible 3/4 ELEMART - Elementary Art ELEMPE - Elementary PE 3rd, 4th, 5t…" at bounding box center [438, 193] width 72 height 22
select select "2575"
click option "03ELEM - History 3/4" at bounding box center [0, 0] width 0 height 0
click at [494, 194] on input "Go" at bounding box center [493, 193] width 25 height 17
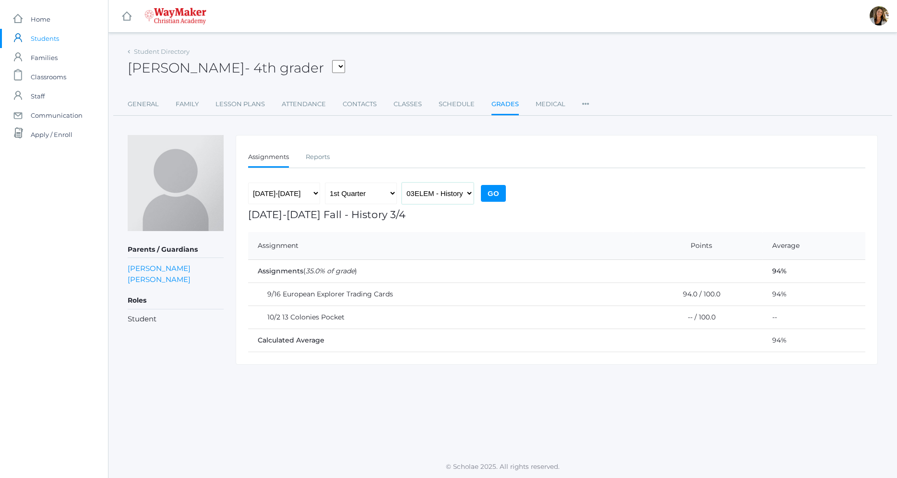
click at [402, 182] on select "03ELEM - Bible 3/4 ELEMART - Elementary Art ELEMPE - Elementary PE 3rd, 4th, 5t…" at bounding box center [438, 193] width 72 height 22
select select "2612"
click option "03ELEM - Language Arts 3/4" at bounding box center [0, 0] width 0 height 0
click at [484, 189] on input "Go" at bounding box center [493, 193] width 25 height 17
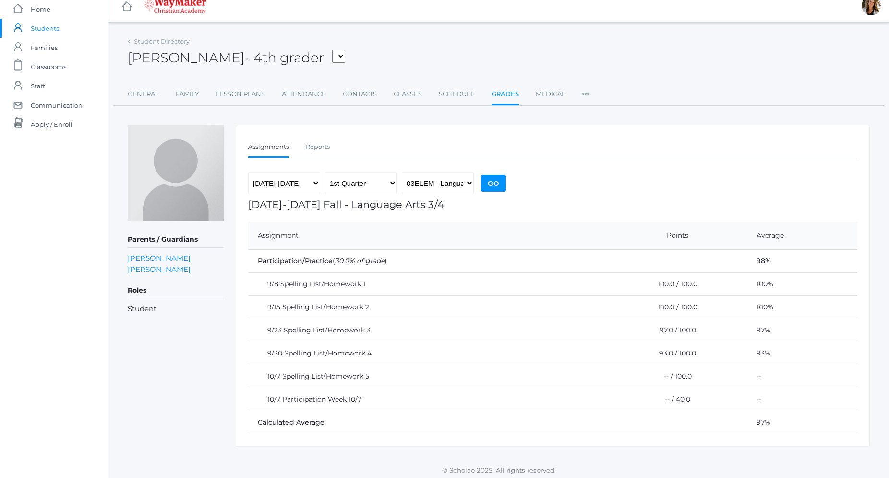
scroll to position [13, 0]
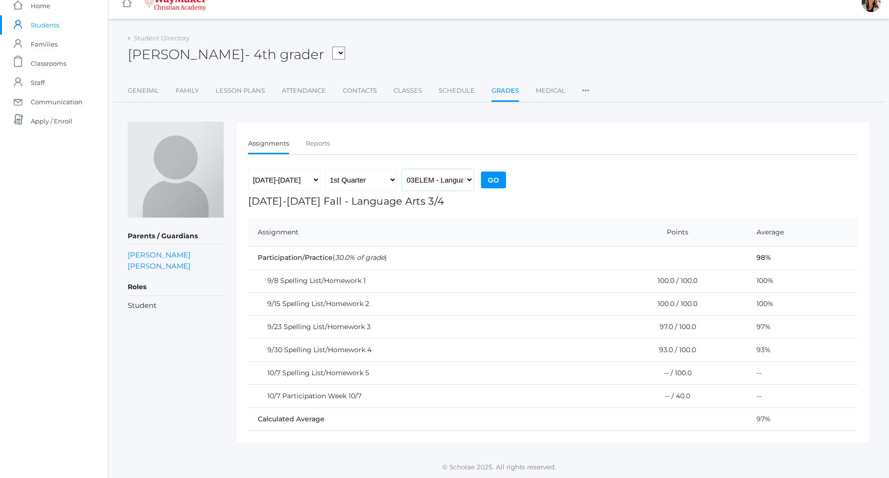
click at [402, 169] on select "03ELEM - [DEMOGRAPHIC_DATA] 3/4 ELEMART - Elementary Art ELEMPE - Elementary PE…" at bounding box center [438, 180] width 72 height 22
select select "2573"
click option "03ELEM - Math 3/4" at bounding box center [0, 0] width 0 height 0
click at [465, 291] on td "9/8 Spelling List/Homework 1" at bounding box center [424, 280] width 353 height 23
click at [492, 179] on input "Go" at bounding box center [493, 179] width 25 height 17
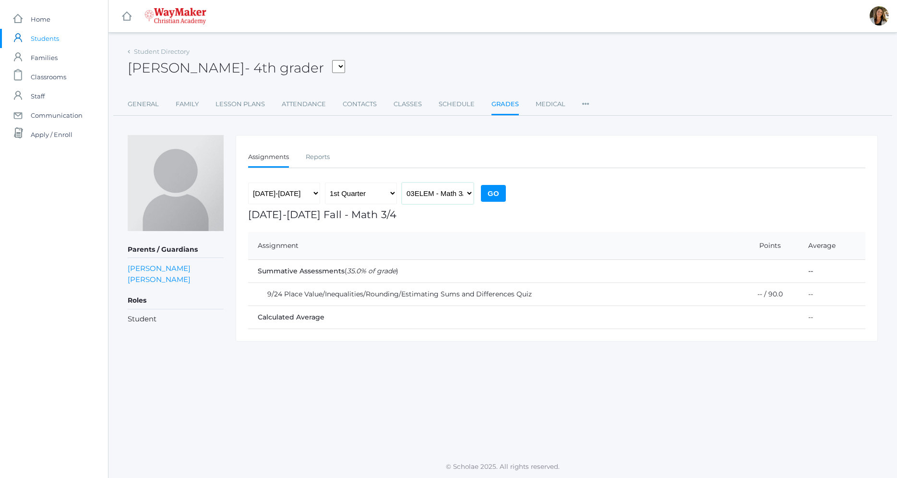
click at [402, 182] on select "03ELEM - [DEMOGRAPHIC_DATA] 3/4 ELEMART - Elementary Art ELEMPE - Elementary PE…" at bounding box center [438, 193] width 72 height 22
select select "2574"
click option "03ELEM - Science 3/4" at bounding box center [0, 0] width 0 height 0
click at [488, 190] on input "Go" at bounding box center [493, 193] width 25 height 17
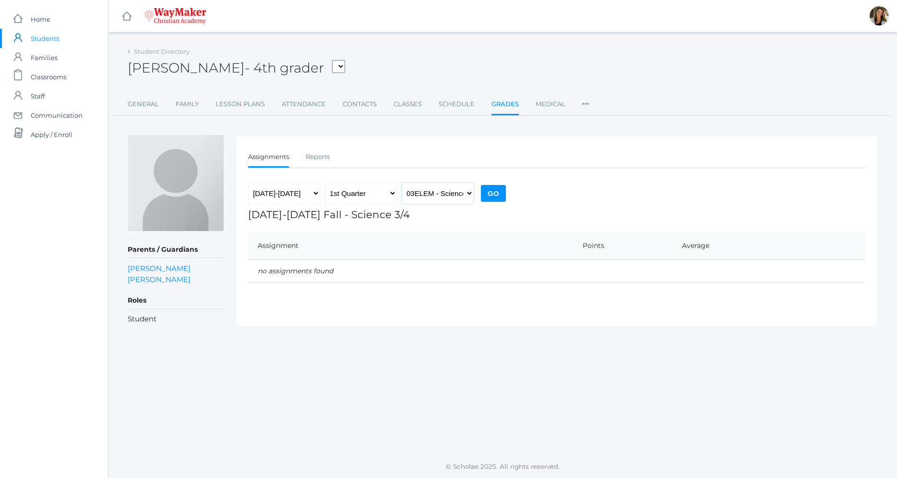
click at [402, 182] on select "03ELEM - [DEMOGRAPHIC_DATA] 3/4 ELEMART - Elementary Art ELEMPE - Elementary PE…" at bounding box center [438, 193] width 72 height 22
select select "2535"
click option "03ELEM - Third & Fourth Grade" at bounding box center [0, 0] width 0 height 0
click at [490, 196] on input "Go" at bounding box center [493, 193] width 25 height 17
select select "2572"
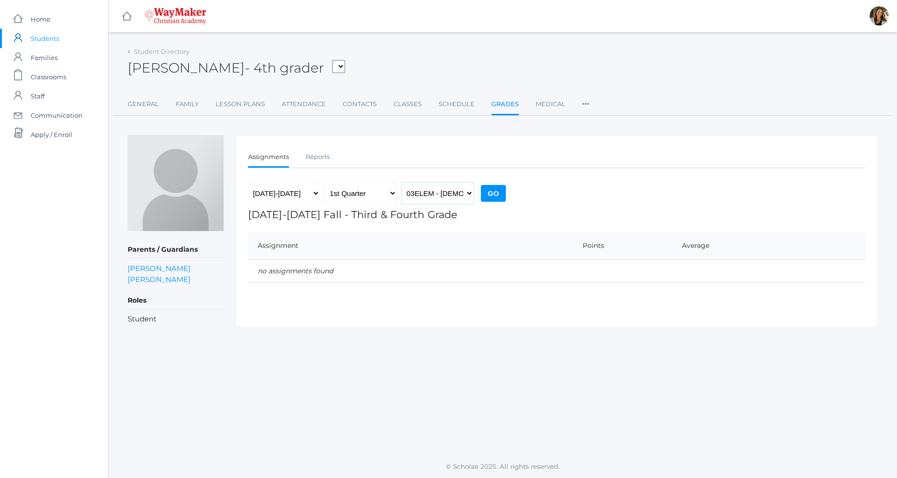
click option "03ELEM - [DEMOGRAPHIC_DATA] 3/4" at bounding box center [0, 0] width 0 height 0
click at [501, 193] on input "Go" at bounding box center [493, 193] width 25 height 17
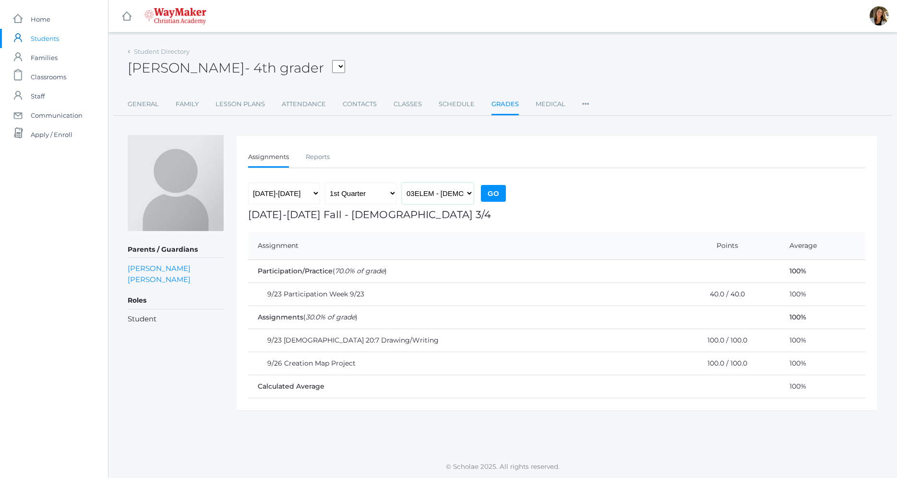
click at [402, 182] on select "03ELEM - Bible 3/4 ELEMART - Elementary Art ELEMPE - Elementary PE 3rd, 4th, 5t…" at bounding box center [438, 193] width 72 height 22
select select "2582"
click option "ELEMART - Elementary Art" at bounding box center [0, 0] width 0 height 0
click at [487, 194] on input "Go" at bounding box center [493, 193] width 25 height 17
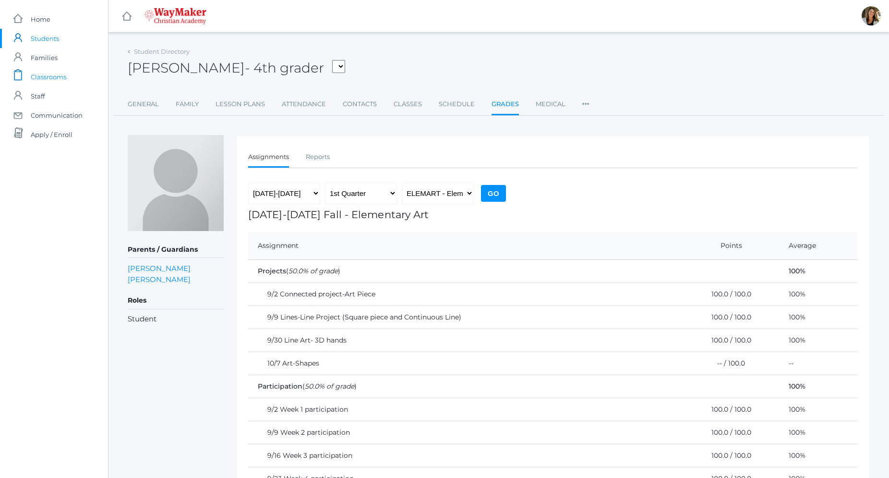
click at [57, 79] on span "Classrooms" at bounding box center [49, 76] width 36 height 19
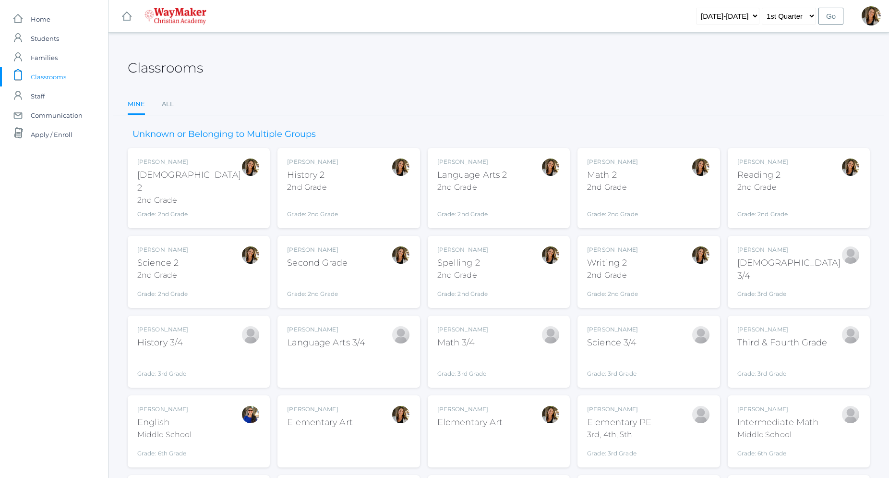
click at [57, 79] on span "Classrooms" at bounding box center [49, 76] width 36 height 19
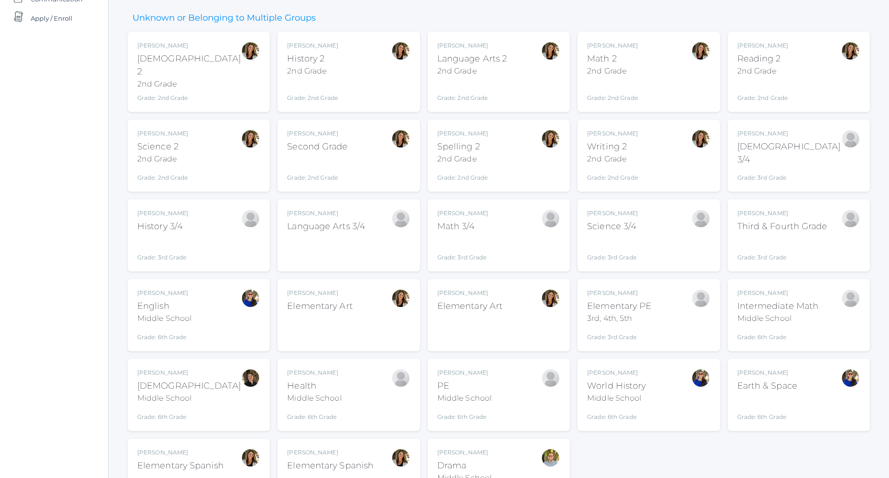
scroll to position [175, 0]
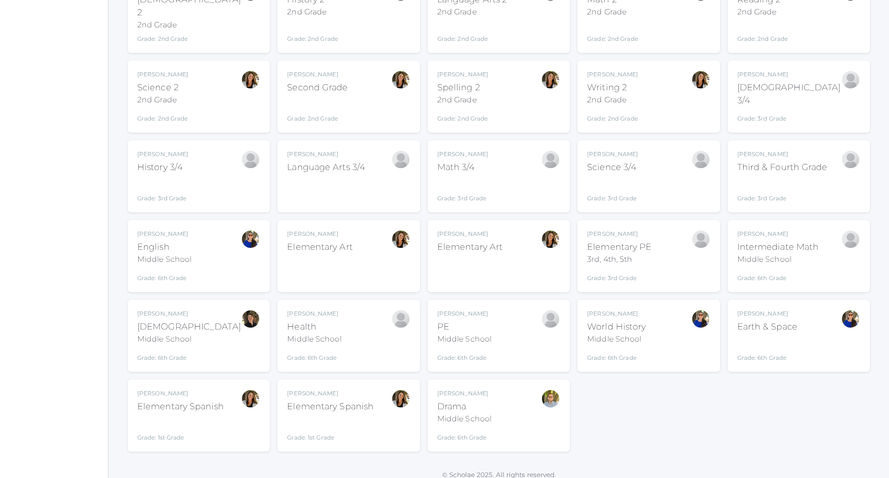
click at [327, 247] on div "Amber Farnes Elementary Art ELEMART" at bounding box center [319, 255] width 65 height 53
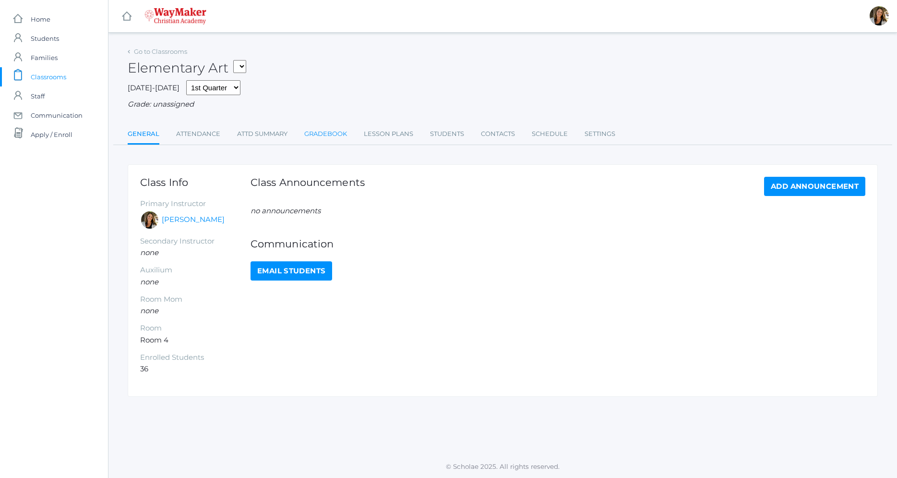
click at [343, 134] on link "Gradebook" at bounding box center [325, 133] width 43 height 19
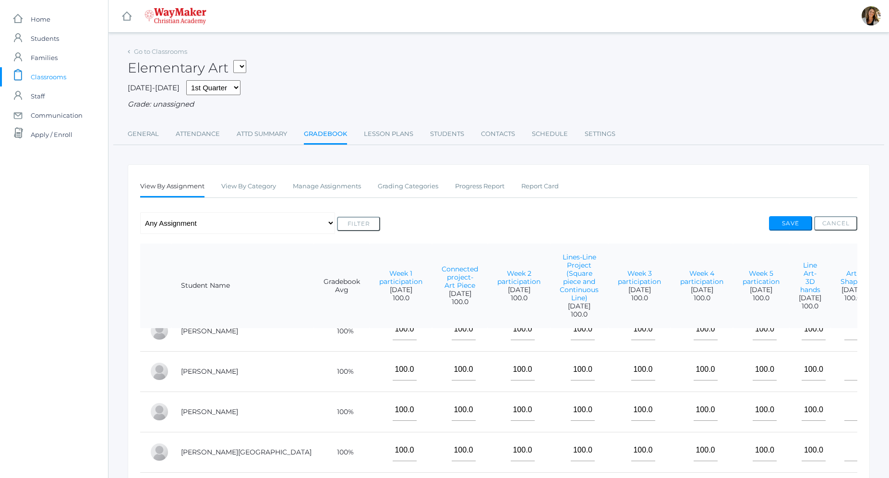
scroll to position [1040, 0]
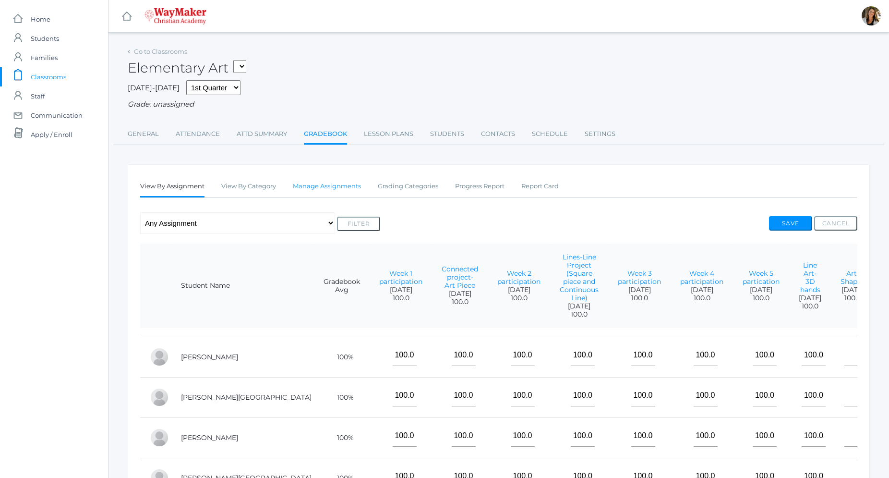
click at [342, 191] on link "Manage Assignments" at bounding box center [327, 186] width 68 height 19
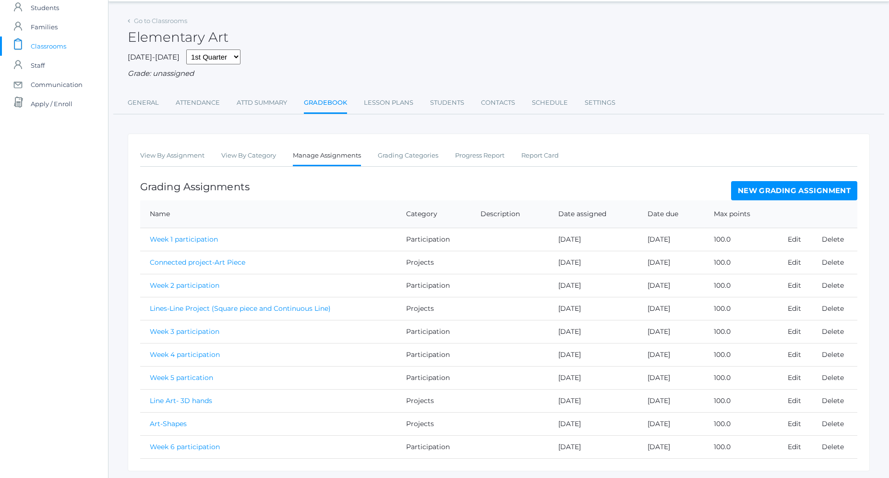
scroll to position [60, 0]
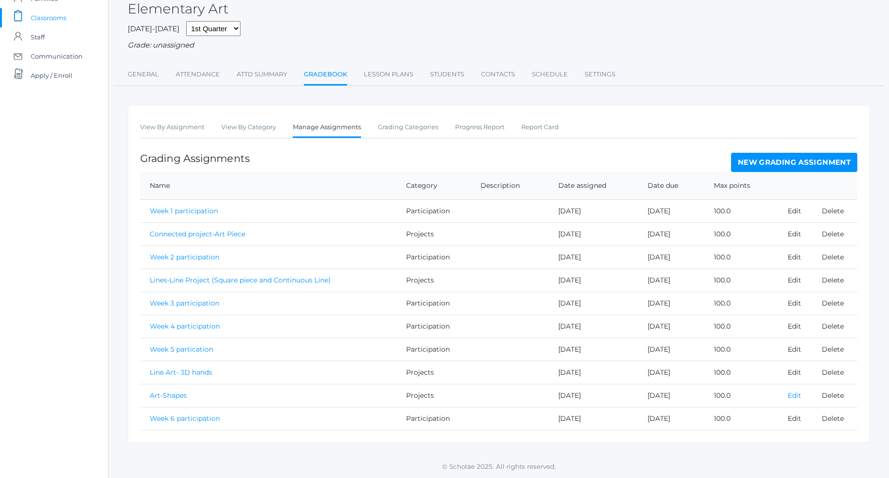
click at [793, 397] on link "Edit" at bounding box center [794, 395] width 13 height 9
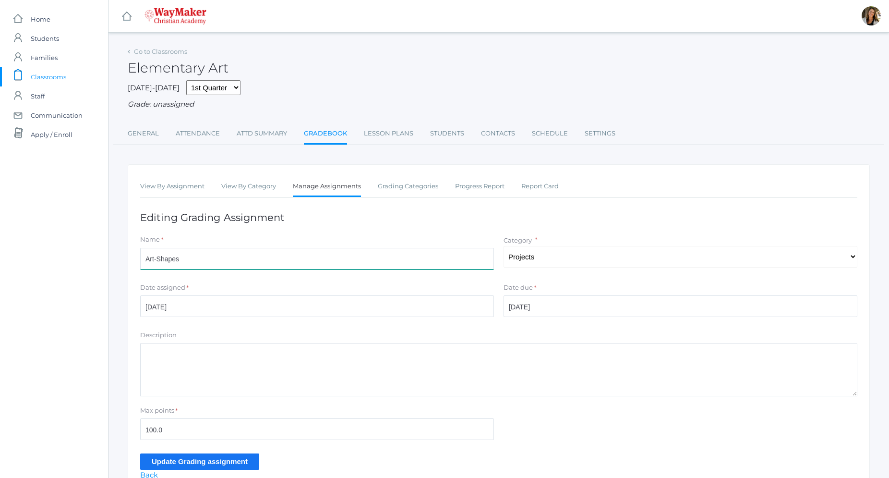
click at [249, 263] on input "Art-Shapes" at bounding box center [317, 259] width 354 height 22
type input "Art-Shapes (Geometric Robot)"
click at [226, 462] on input "Update Grading assignment" at bounding box center [199, 461] width 119 height 16
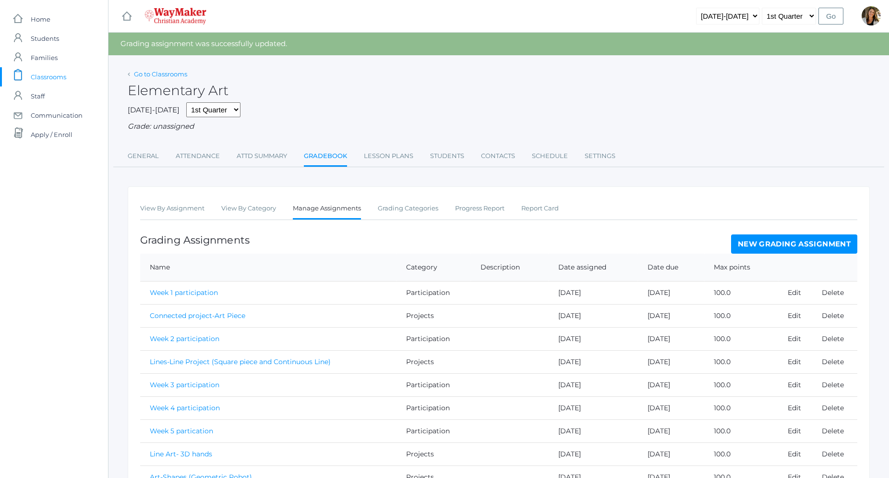
click at [153, 74] on link "Go to Classrooms" at bounding box center [160, 74] width 53 height 8
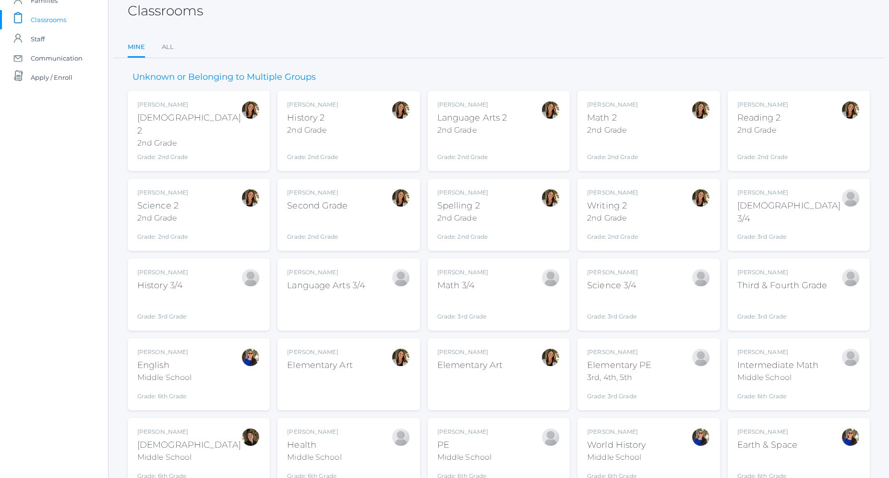
scroll to position [175, 0]
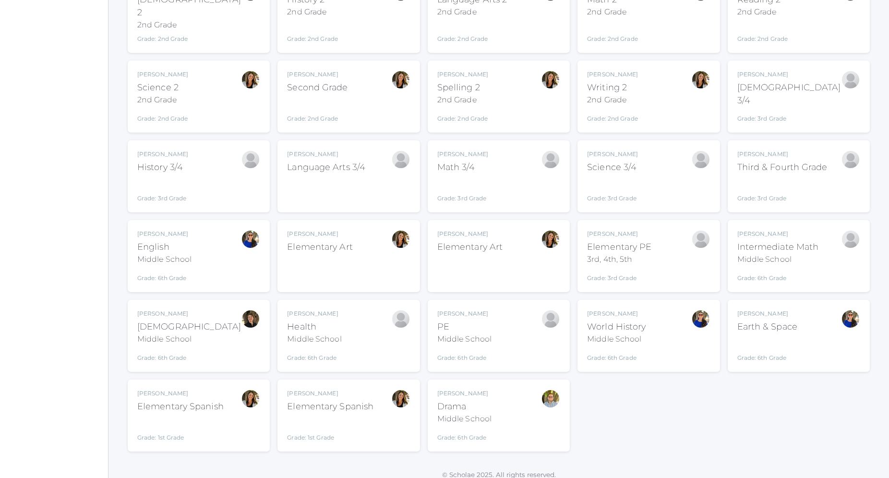
click at [331, 417] on div "Grade: 1st Grade" at bounding box center [330, 429] width 86 height 25
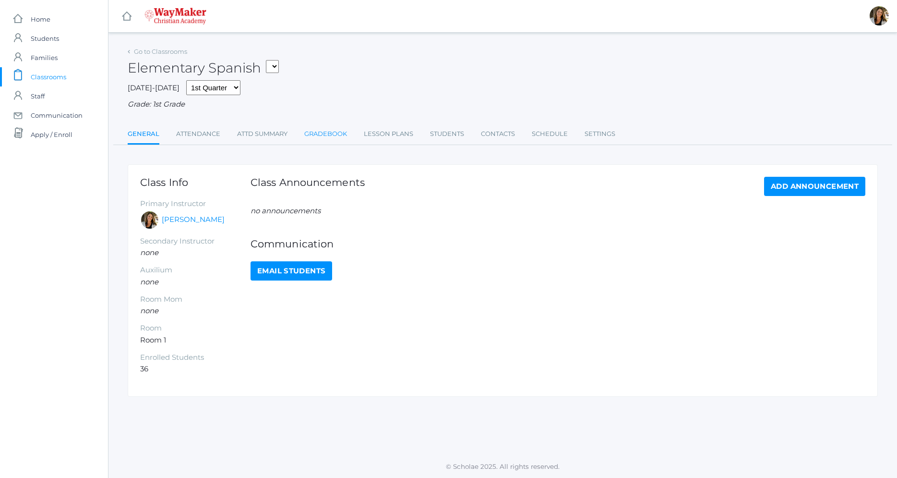
click at [318, 132] on link "Gradebook" at bounding box center [325, 133] width 43 height 19
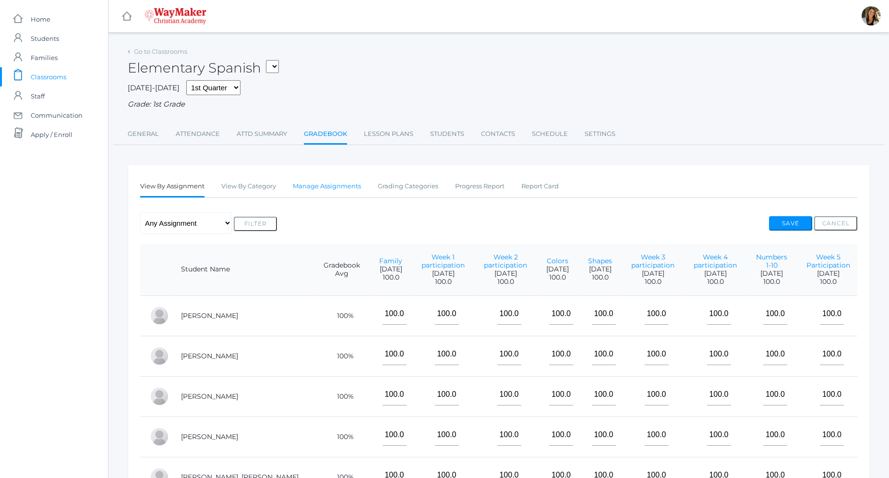
click at [333, 187] on link "Manage Assignments" at bounding box center [327, 186] width 68 height 19
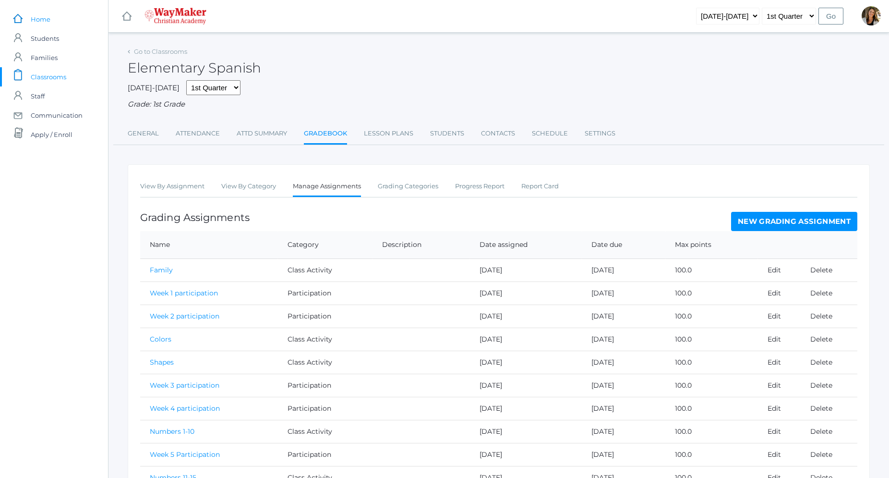
click at [53, 19] on link "icons/ui/navigation/home Created with Sketch. Home" at bounding box center [54, 19] width 108 height 19
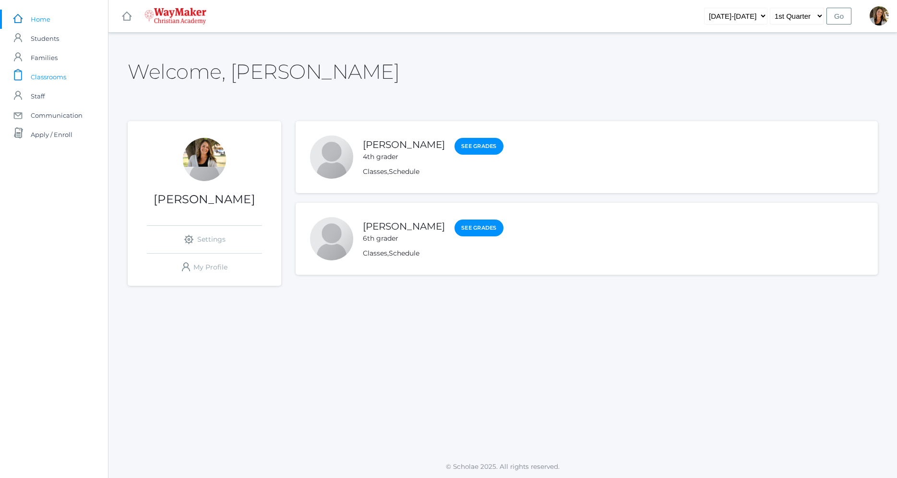
click at [57, 80] on span "Classrooms" at bounding box center [49, 76] width 36 height 19
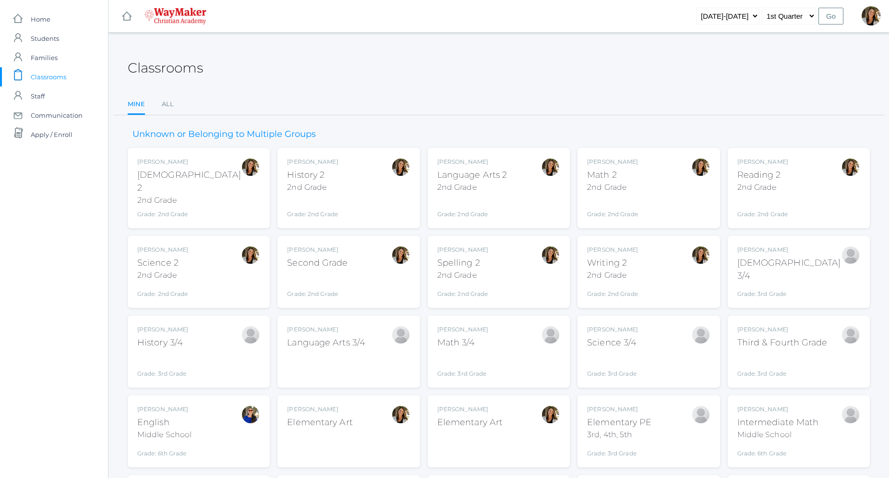
click at [513, 184] on div "Amber Farnes Language Arts 2 2nd Grade Grade: 2nd Grade 02ELEM" at bounding box center [498, 187] width 123 height 61
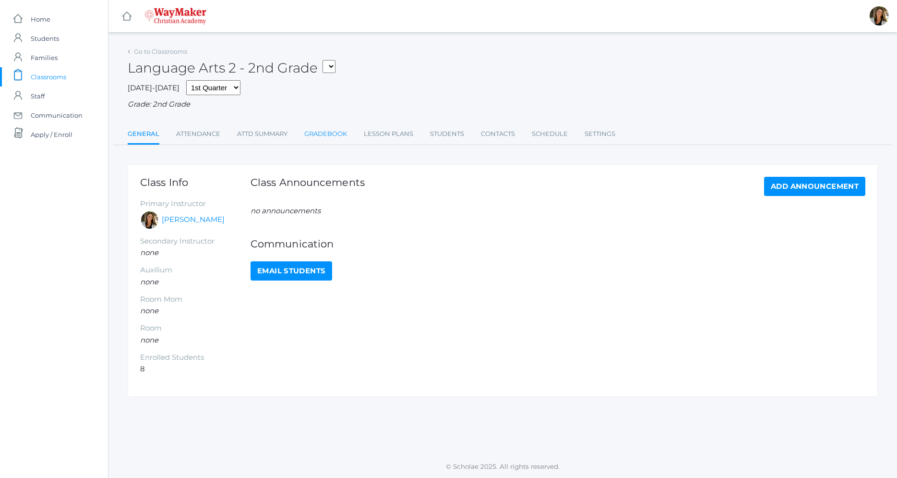
click at [325, 133] on link "Gradebook" at bounding box center [325, 133] width 43 height 19
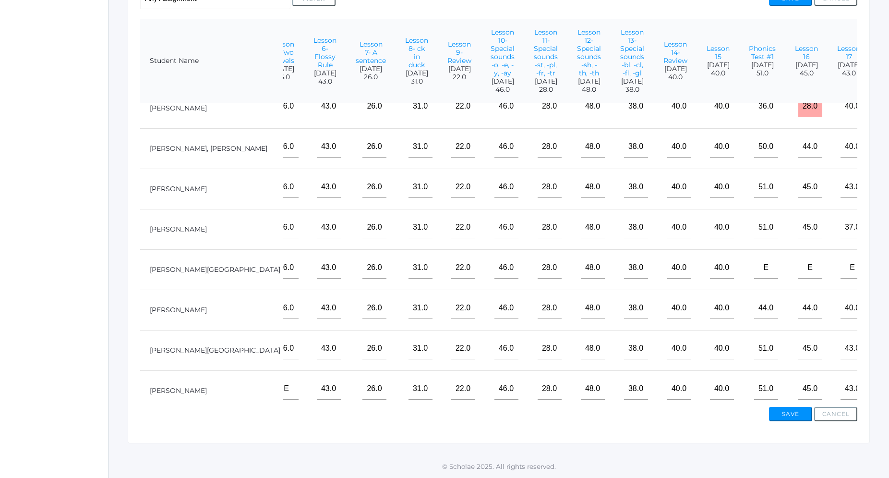
scroll to position [15, 970]
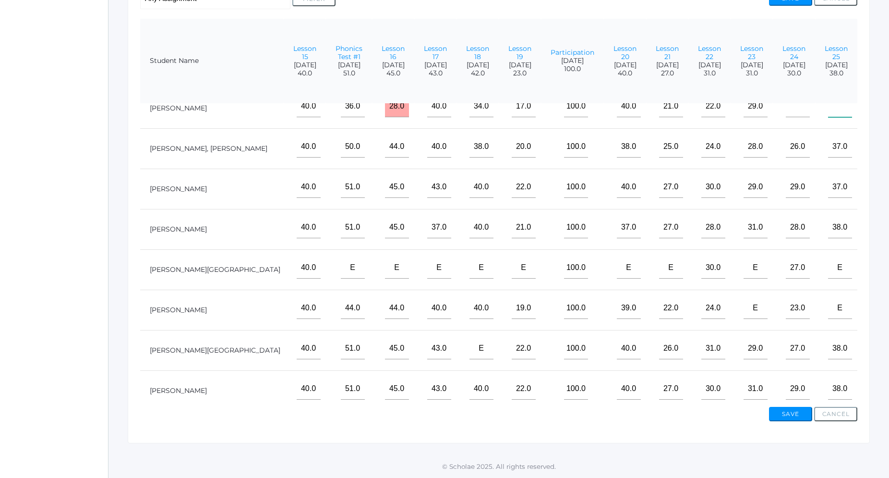
click at [830, 96] on input"] "text" at bounding box center [840, 107] width 24 height 22
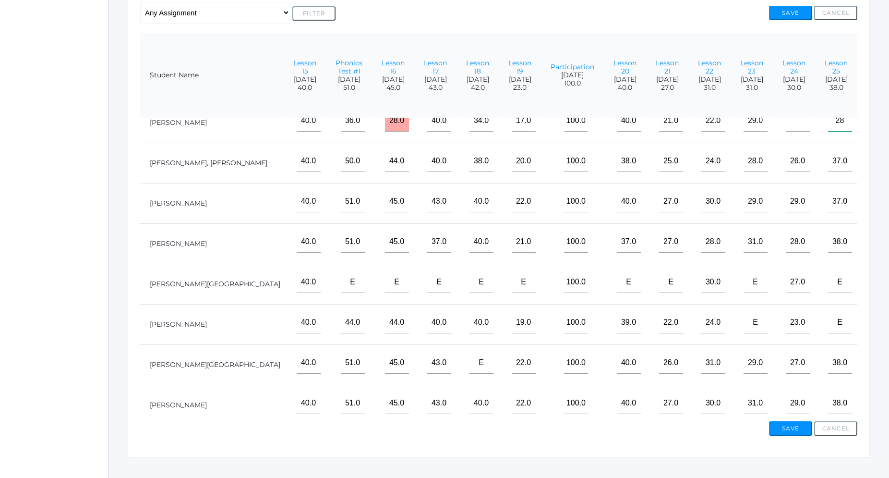
scroll to position [225, 0]
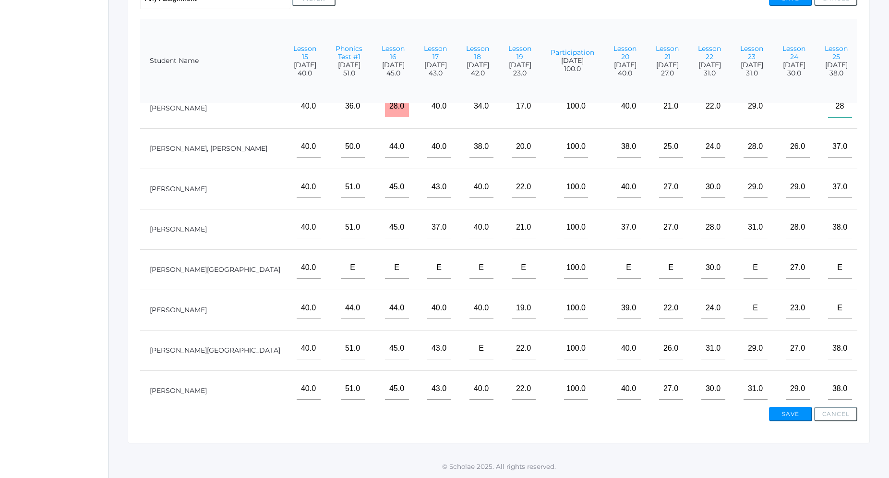
type input"] "28"
click at [789, 414] on button "Save" at bounding box center [790, 414] width 43 height 14
